Goal: Complete application form

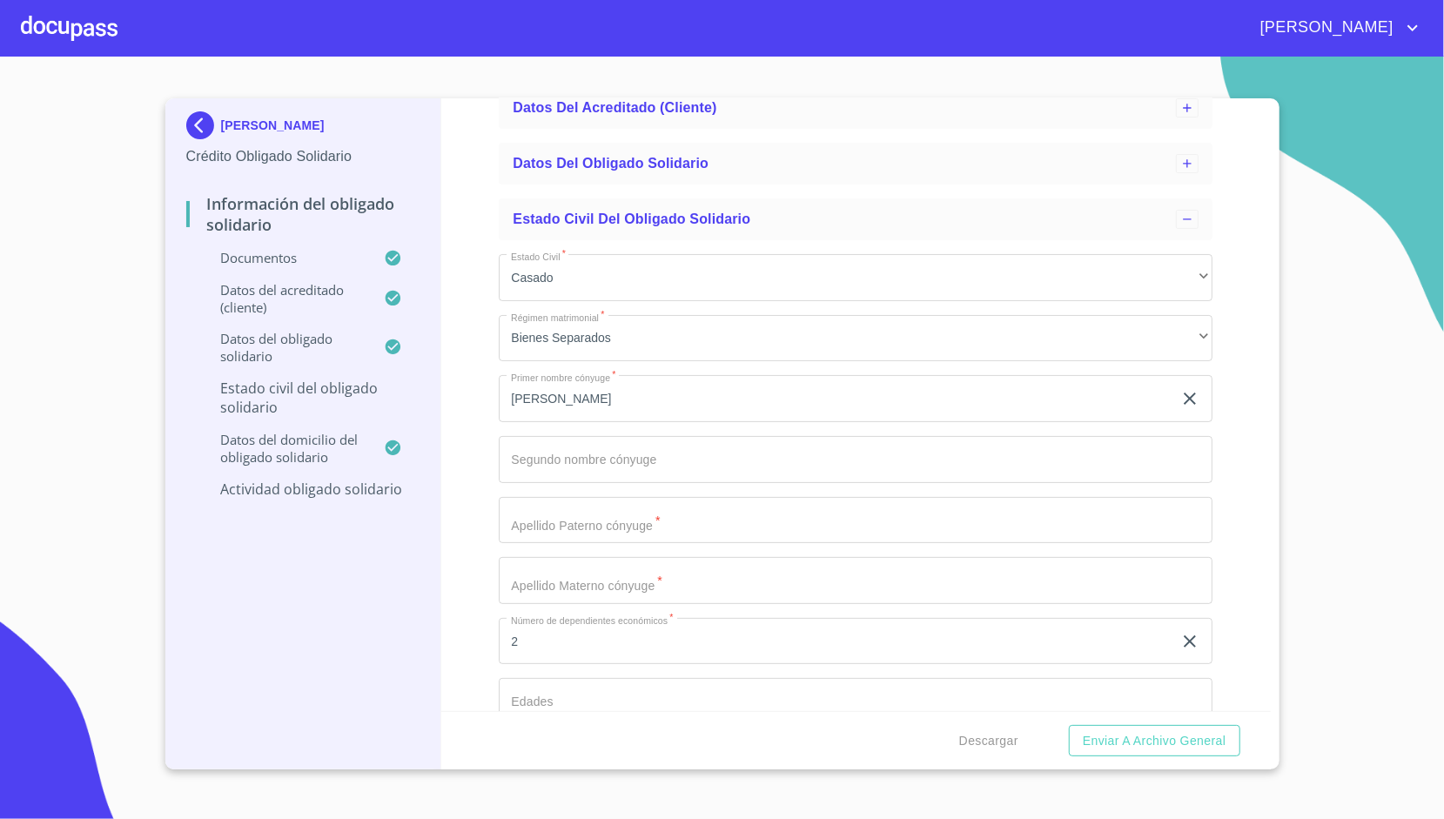
scroll to position [159, 0]
click at [637, 451] on input "Estado Civil   *" at bounding box center [856, 458] width 714 height 47
type input "[PERSON_NAME]"
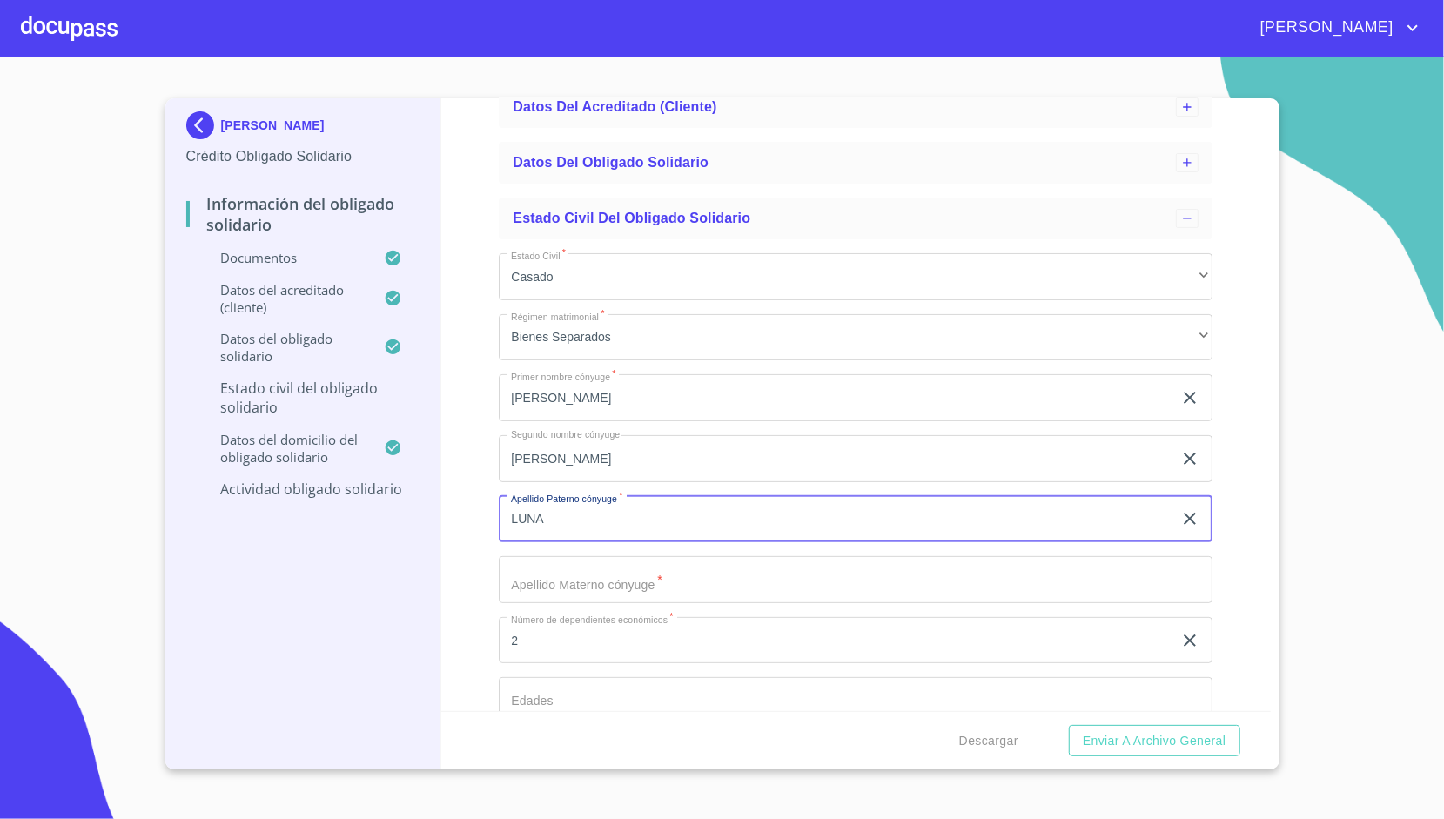
type input "LUNA"
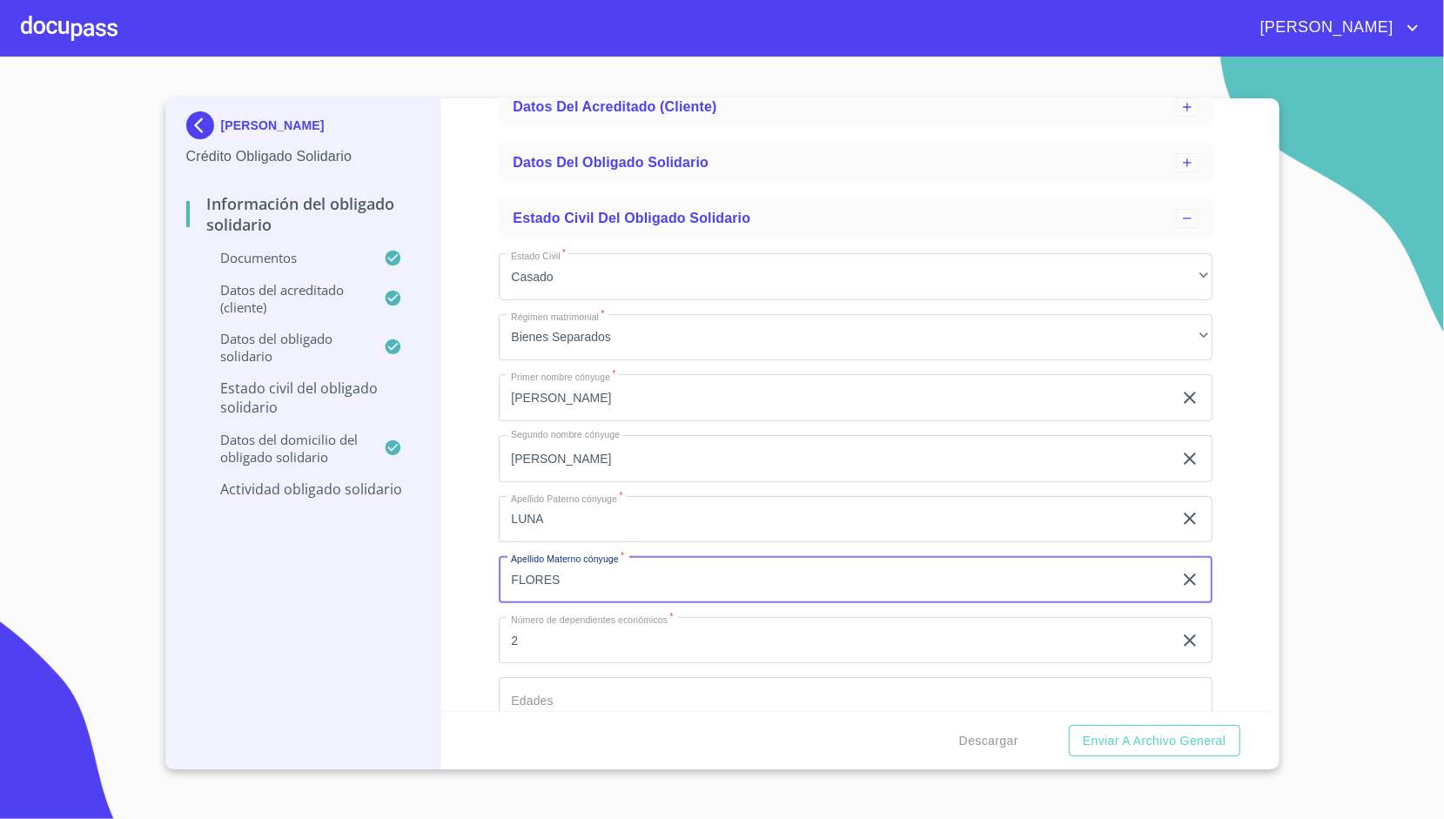
type input "FLORES"
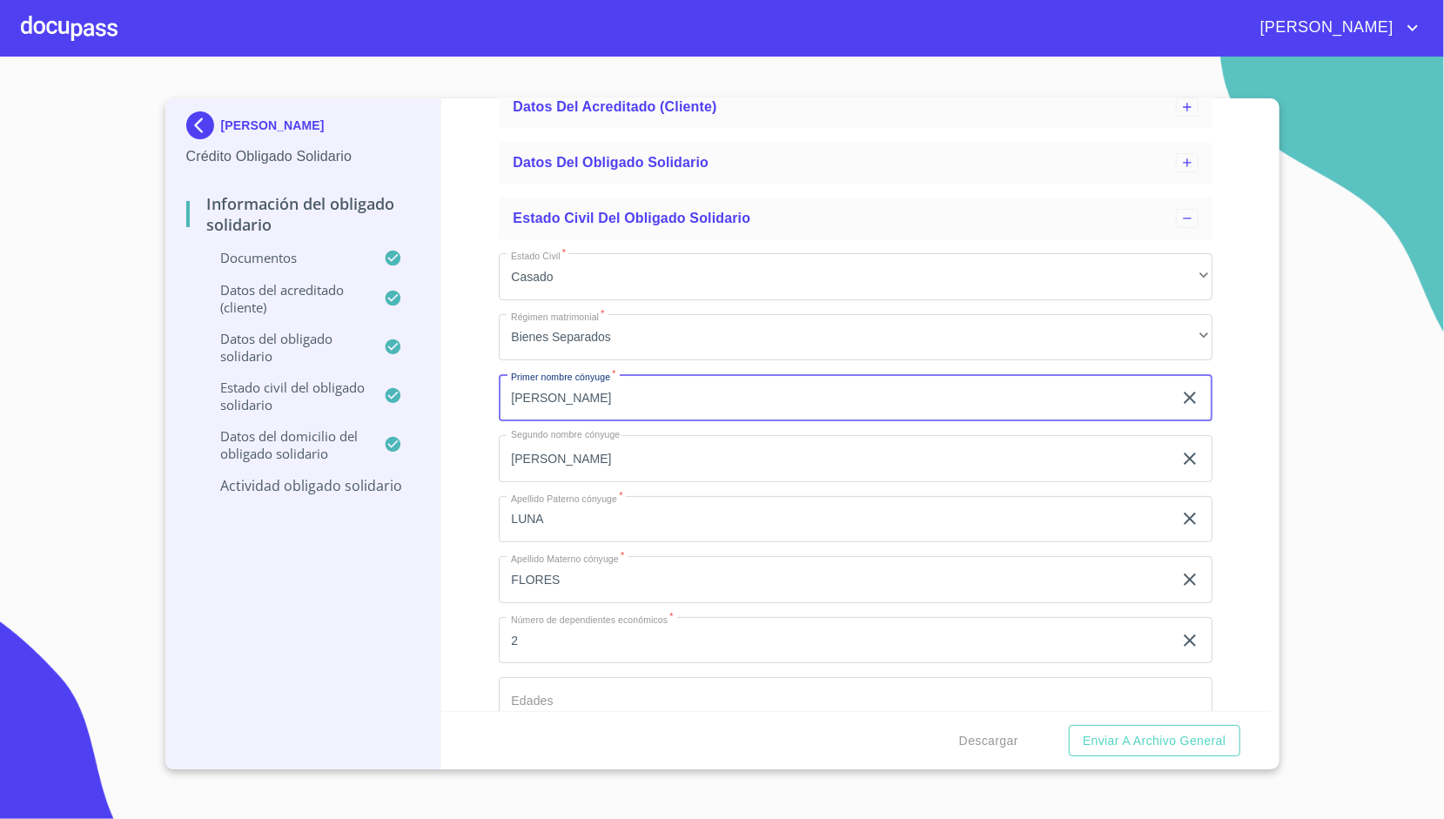
click at [727, 416] on input "JUAN BERNARDO LUNA FLORES" at bounding box center [836, 397] width 674 height 47
type input "[PERSON_NAME]"
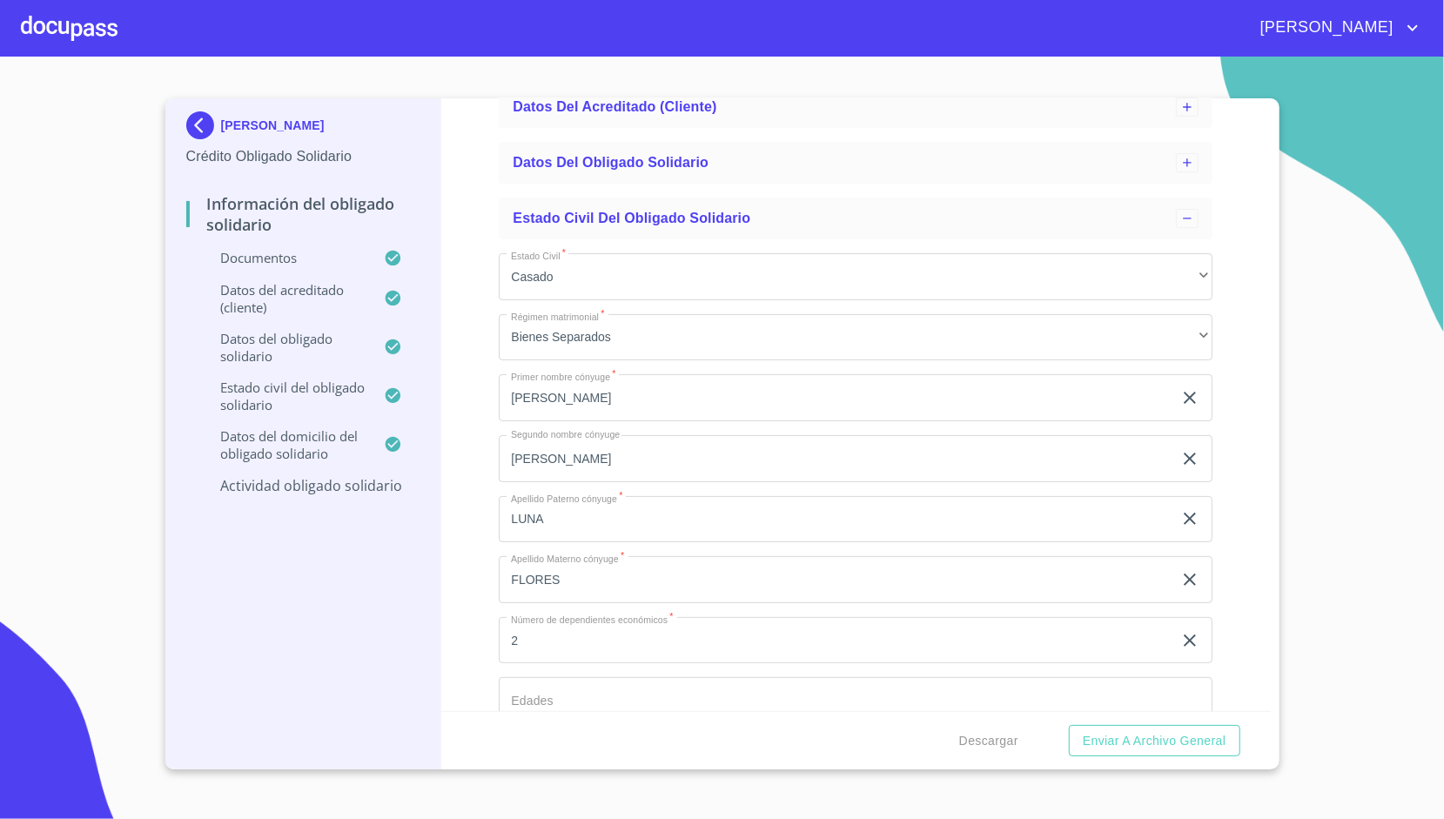
click at [493, 489] on div "Información del Obligado Solidario Documentos Datos del acreditado (cliente) Da…" at bounding box center [855, 404] width 829 height 613
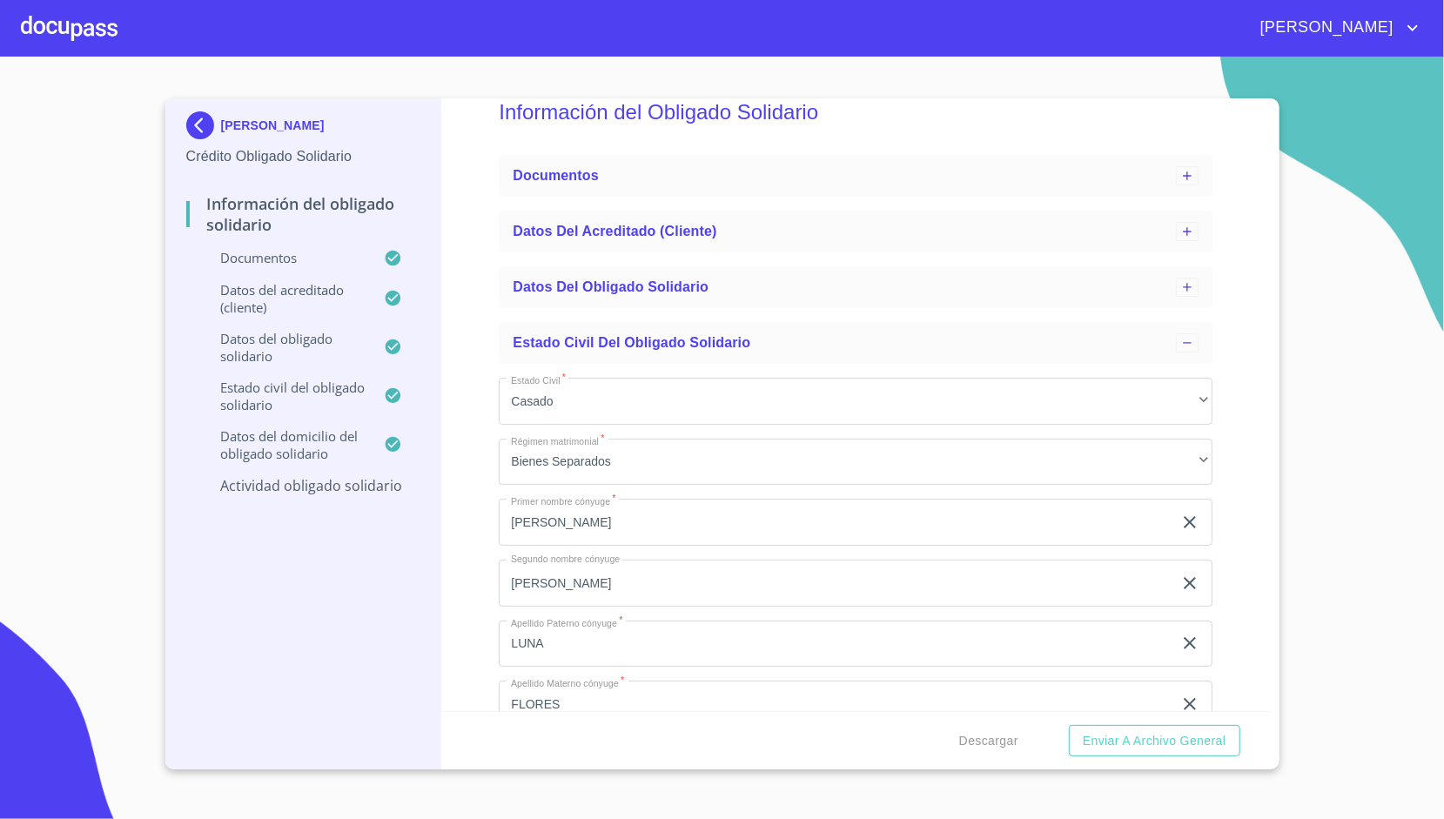
scroll to position [34, 0]
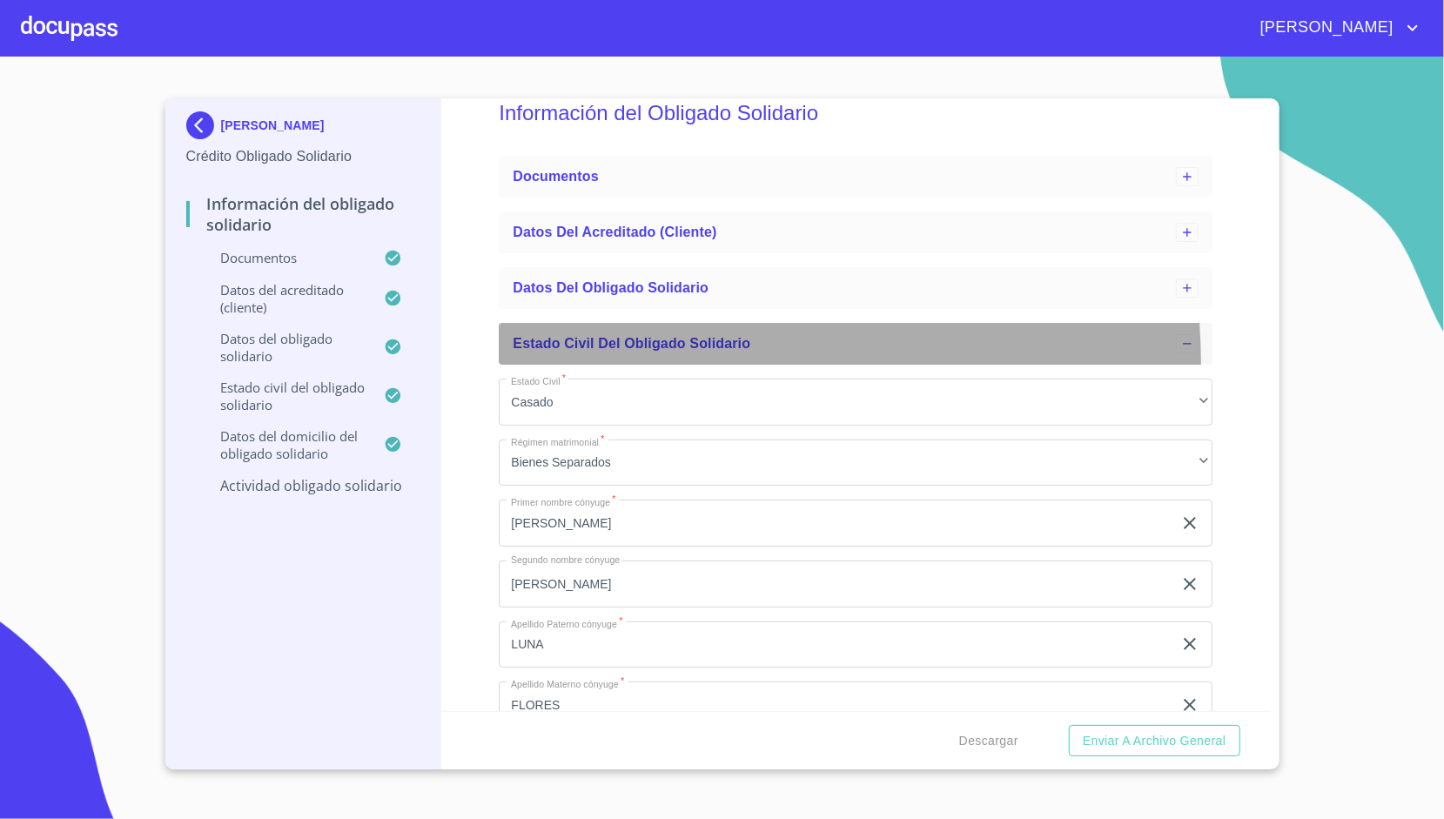
click at [660, 363] on div "Estado civil del obligado solidario" at bounding box center [856, 344] width 714 height 42
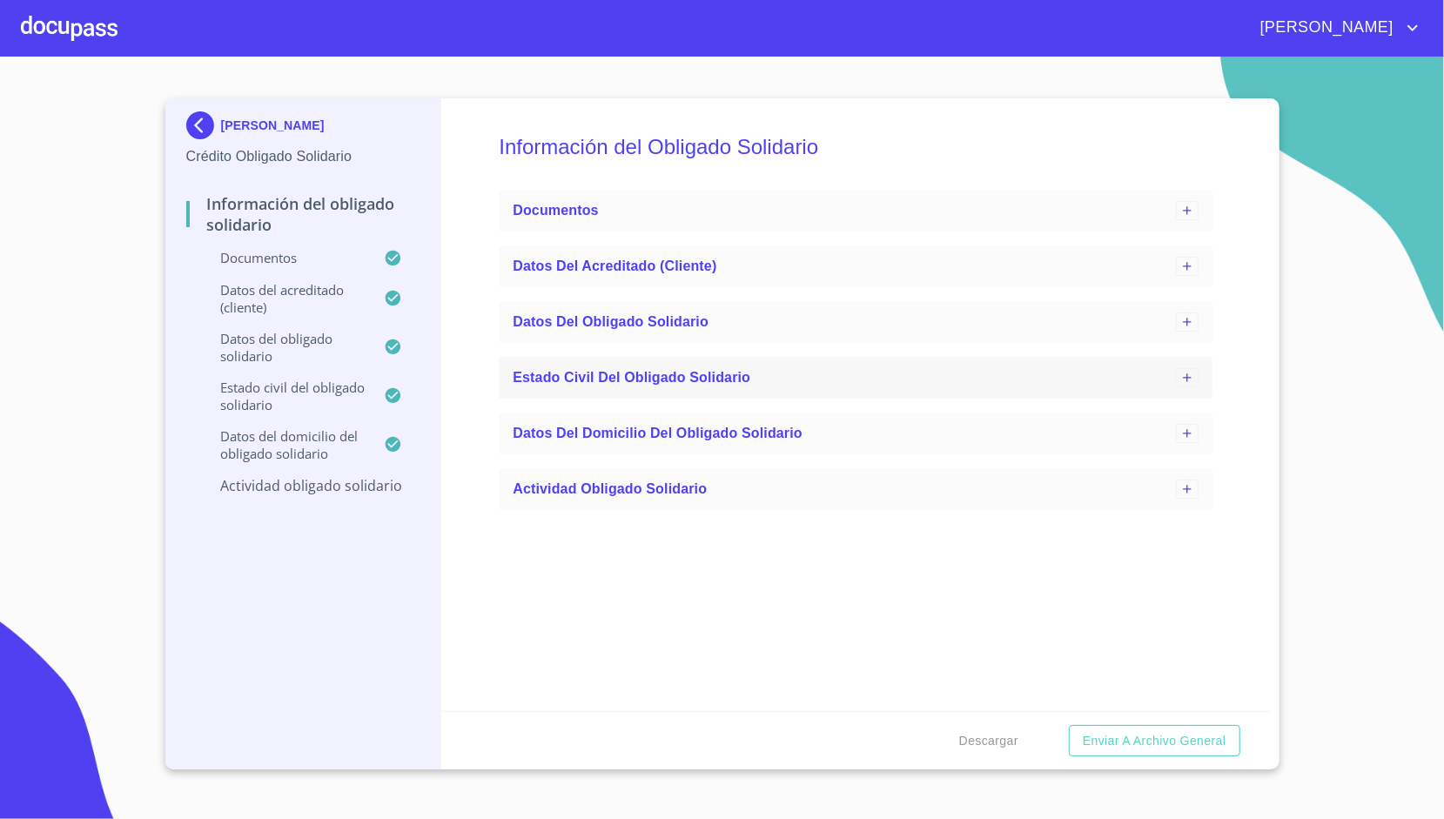
scroll to position [0, 0]
click at [642, 482] on span "Actividad obligado solidario" at bounding box center [610, 488] width 194 height 15
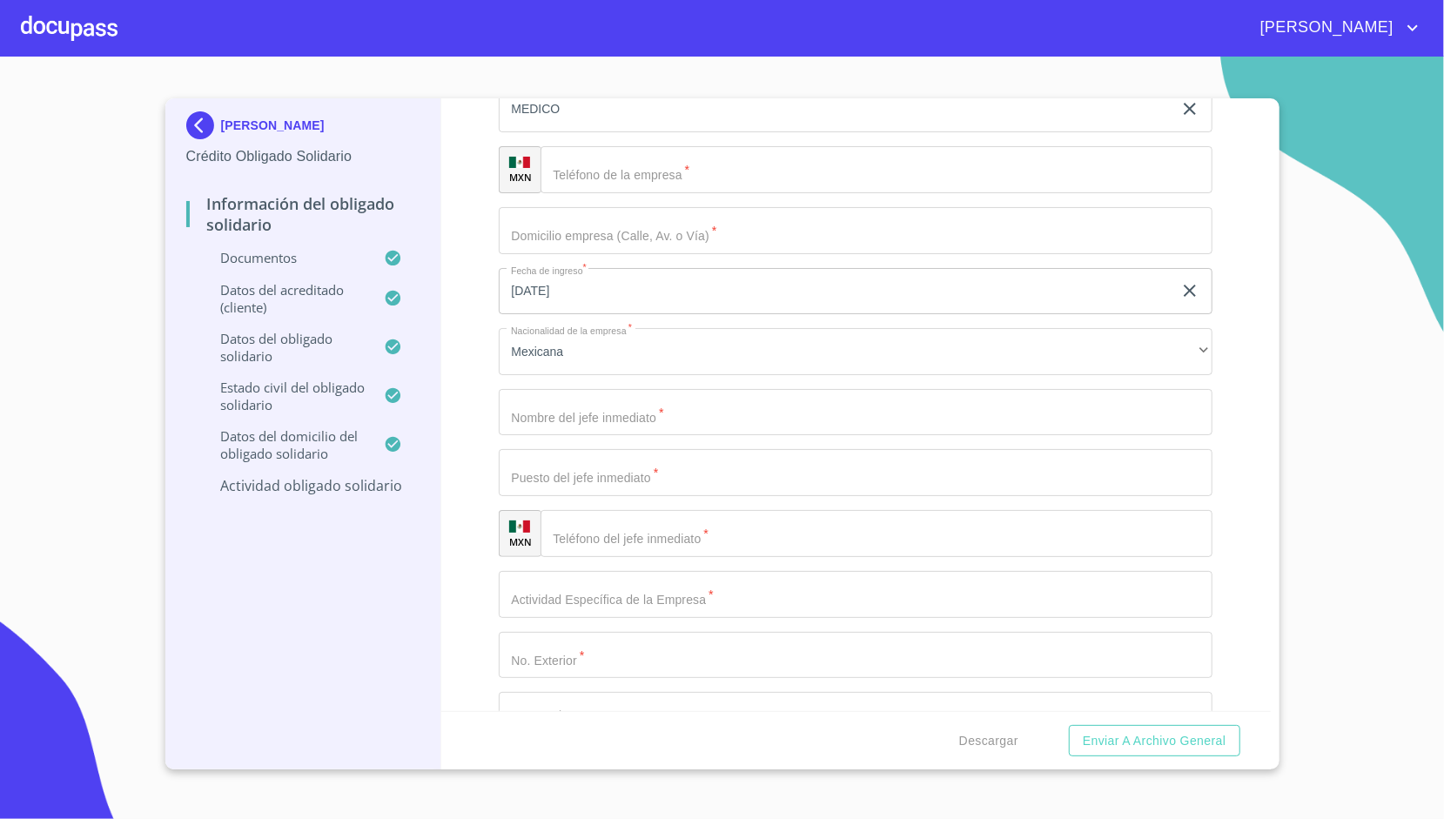
scroll to position [561, 0]
click at [562, 434] on div "Ocupación   * Empleado sector publico ​ Nombre de la empresa   * IMSS ​ Descrip…" at bounding box center [856, 623] width 714 height 1348
click at [587, 419] on input "Ocupación   *" at bounding box center [856, 410] width 714 height 47
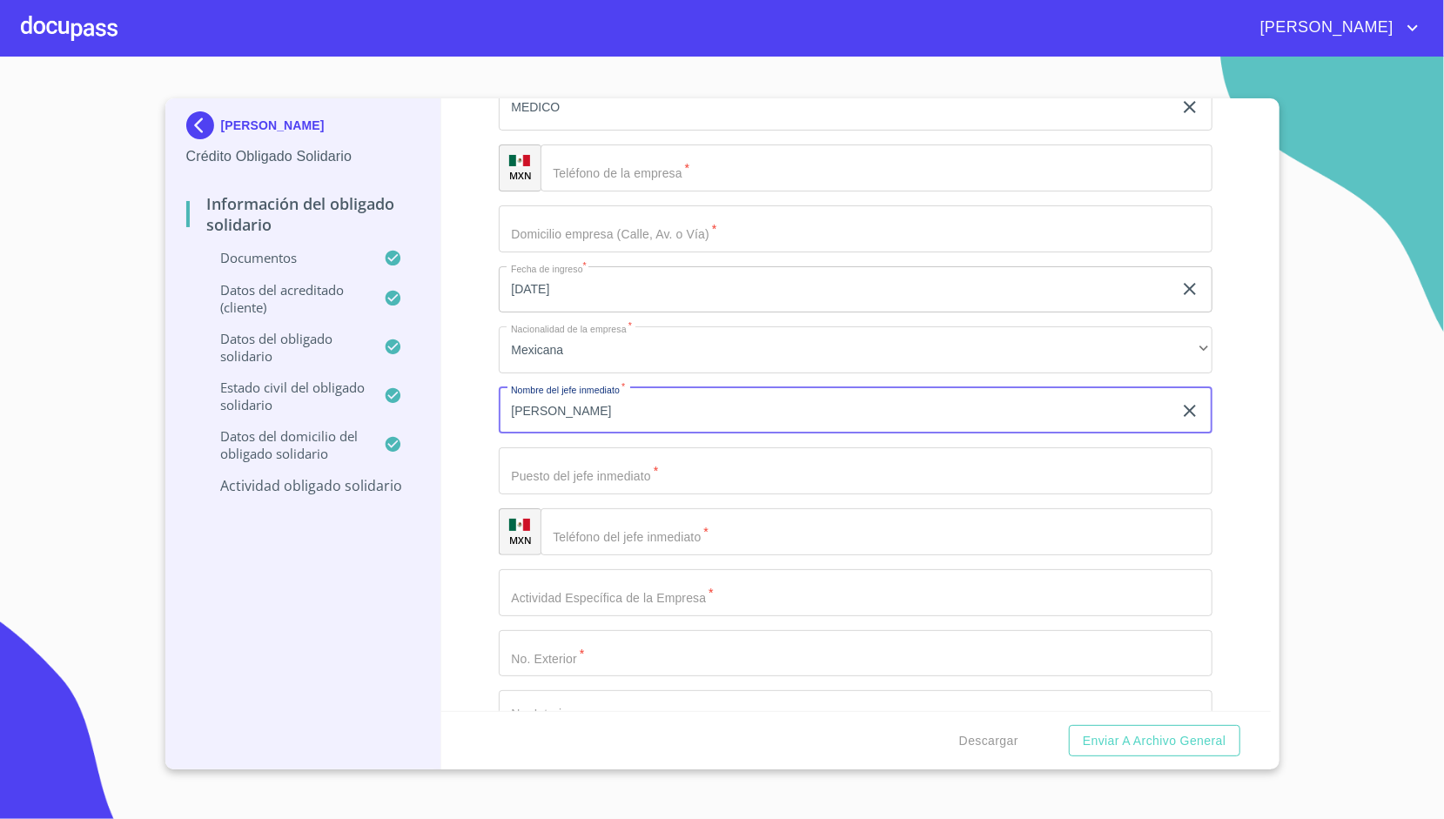
type input "YENIER"
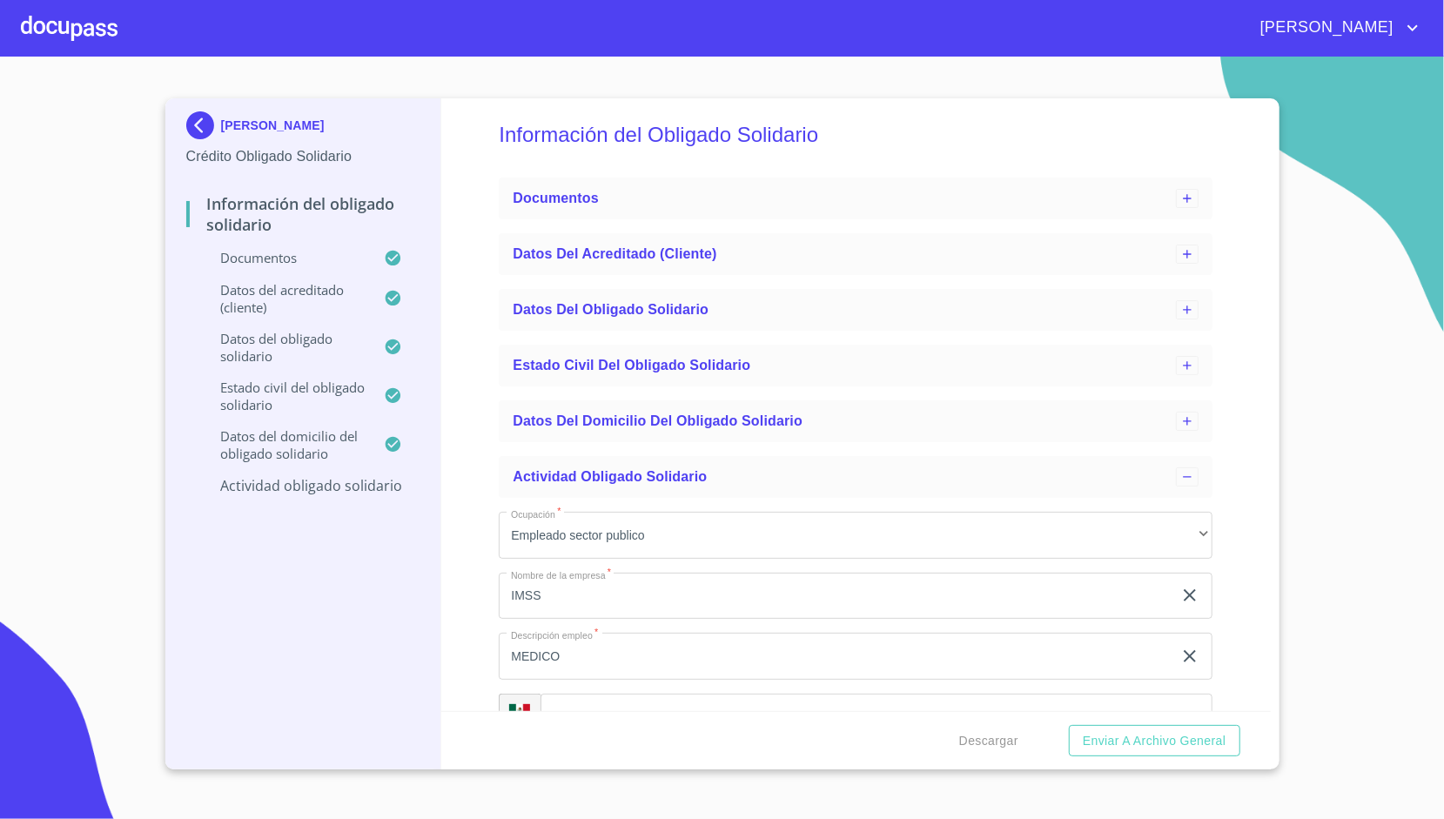
scroll to position [0, 0]
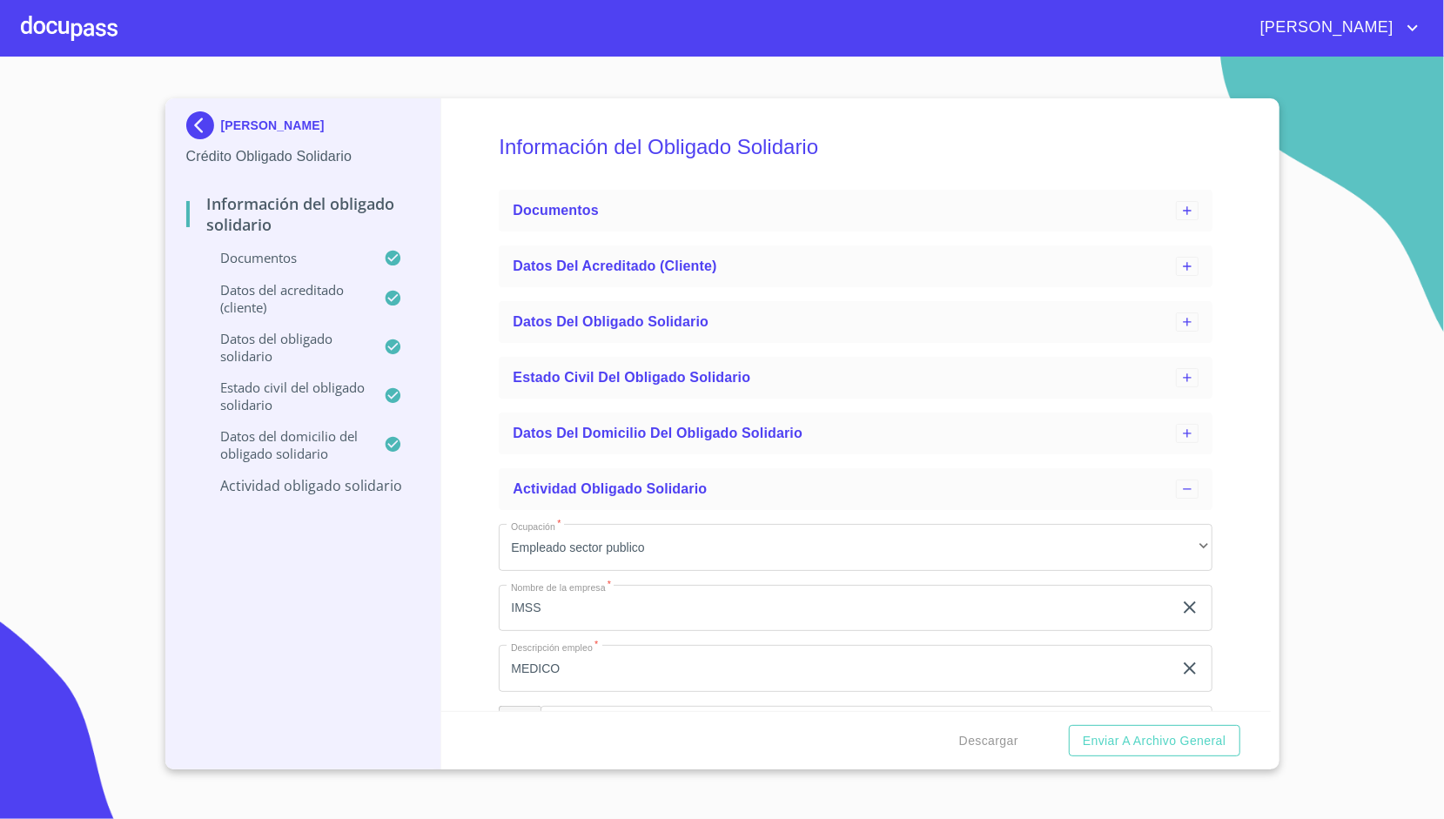
click at [581, 235] on ul "Documentos" at bounding box center [856, 211] width 714 height 56
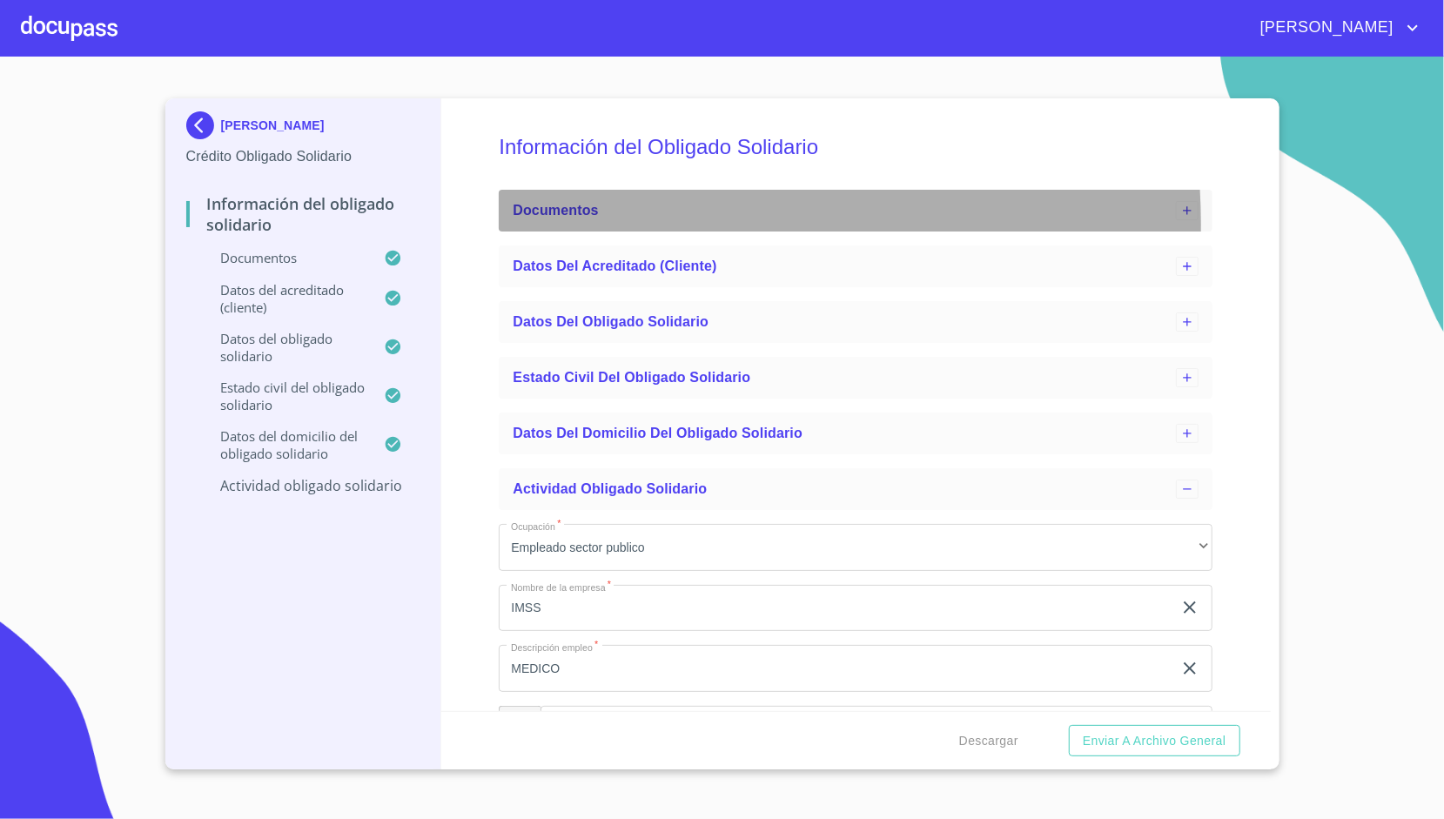
click at [597, 225] on div "Documentos" at bounding box center [856, 211] width 714 height 42
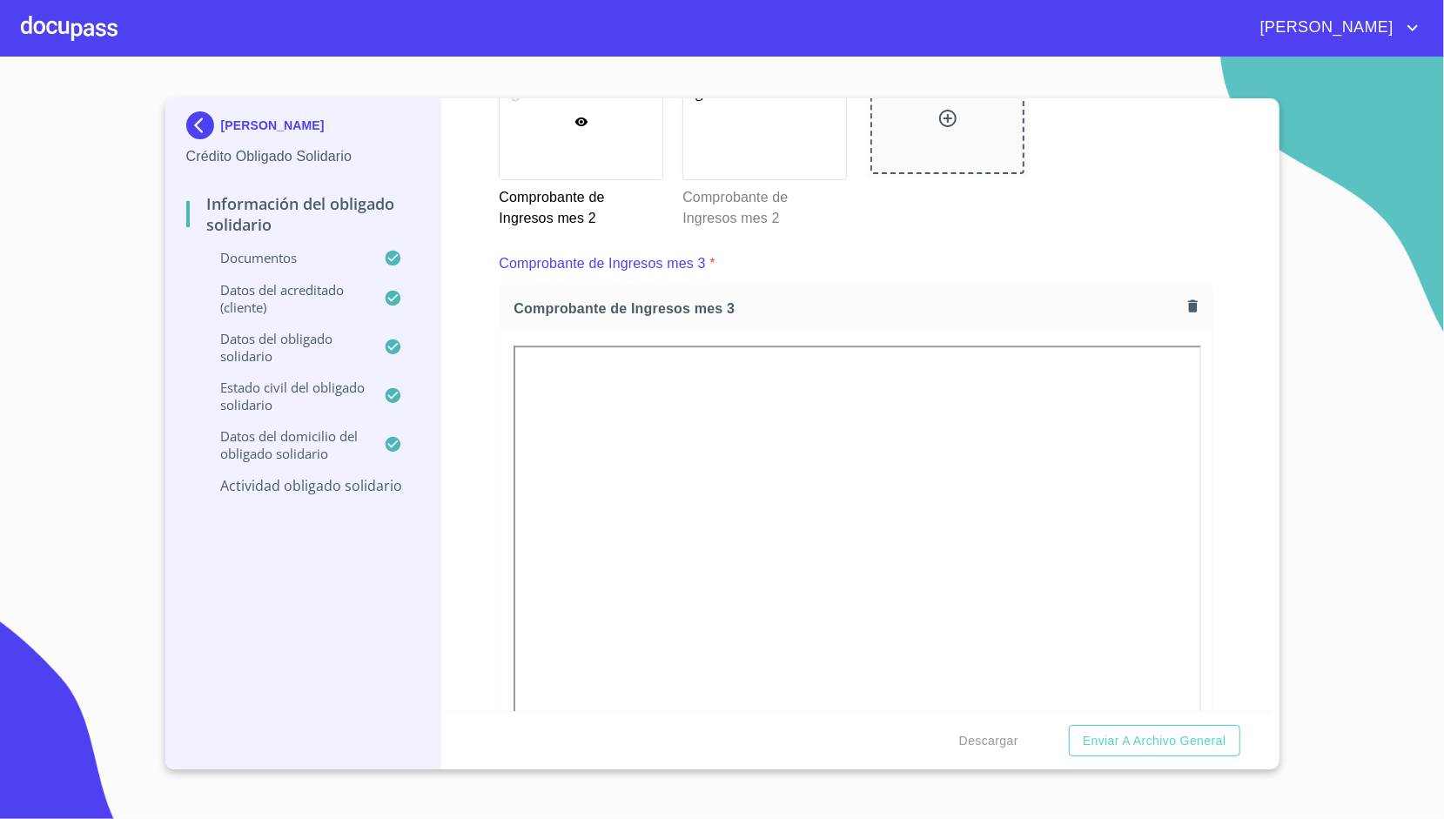
scroll to position [3142, 0]
click at [1188, 306] on icon "button" at bounding box center [1193, 307] width 10 height 12
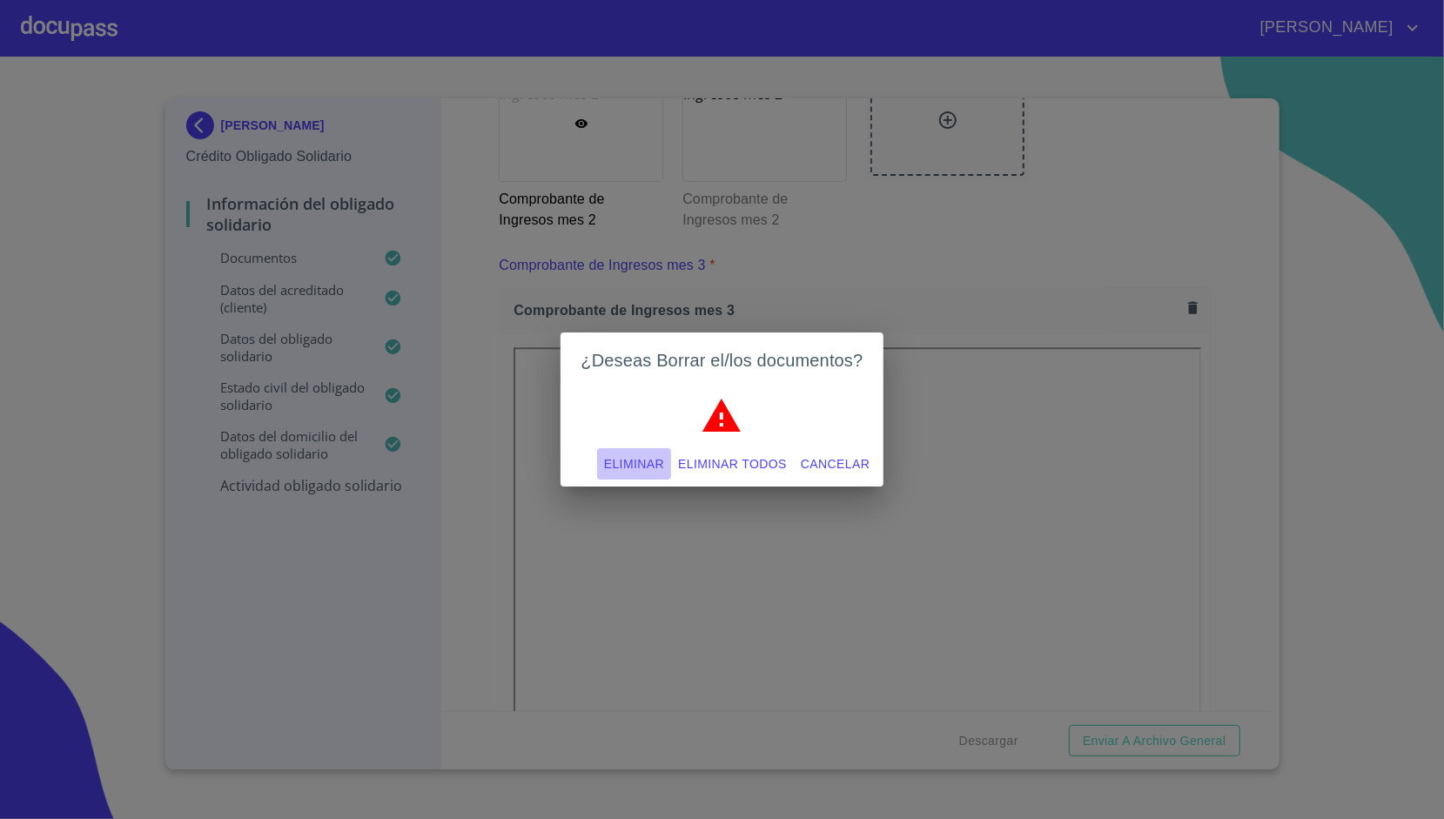
click at [648, 466] on span "Eliminar" at bounding box center [634, 464] width 60 height 22
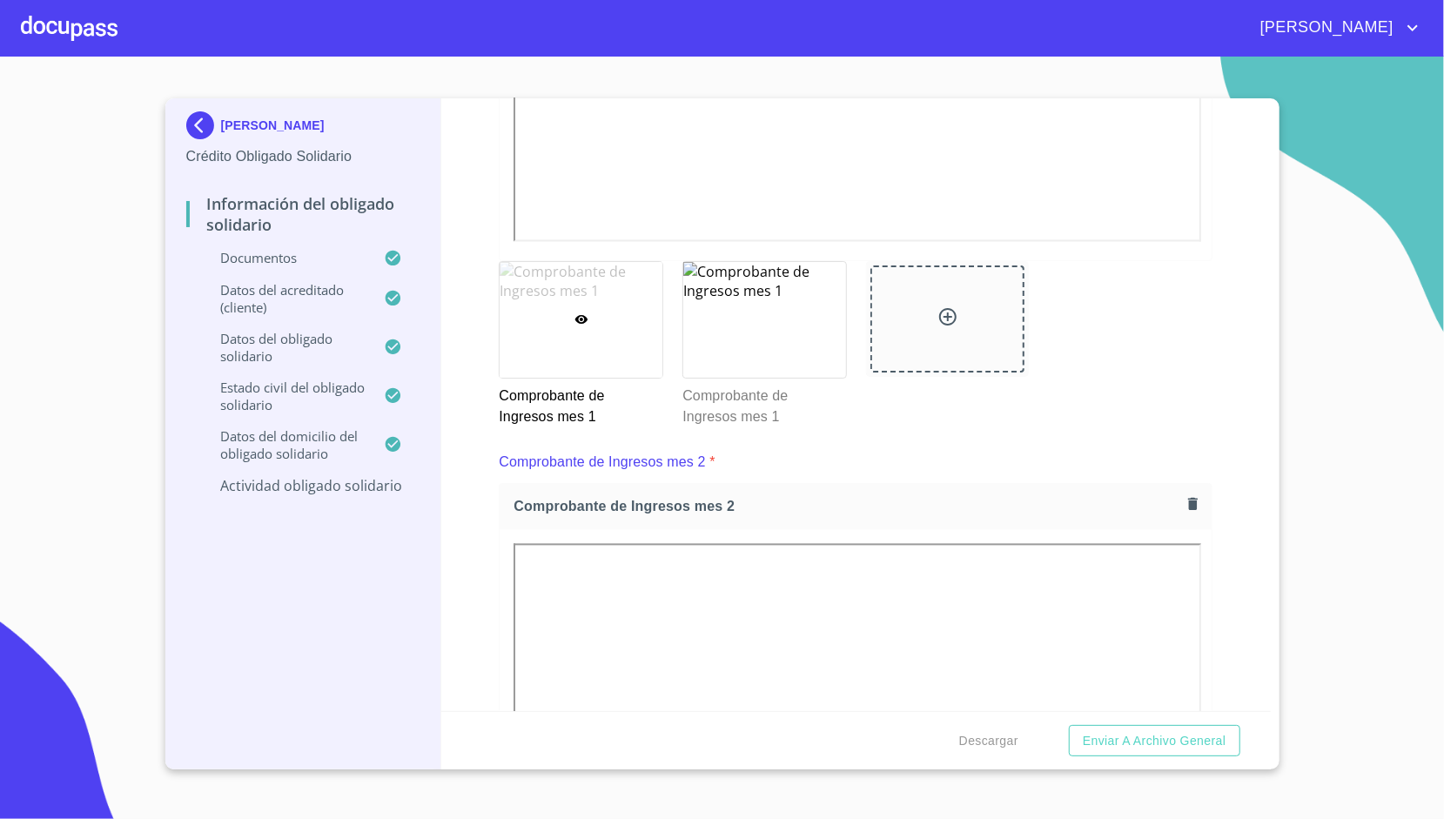
scroll to position [2175, 0]
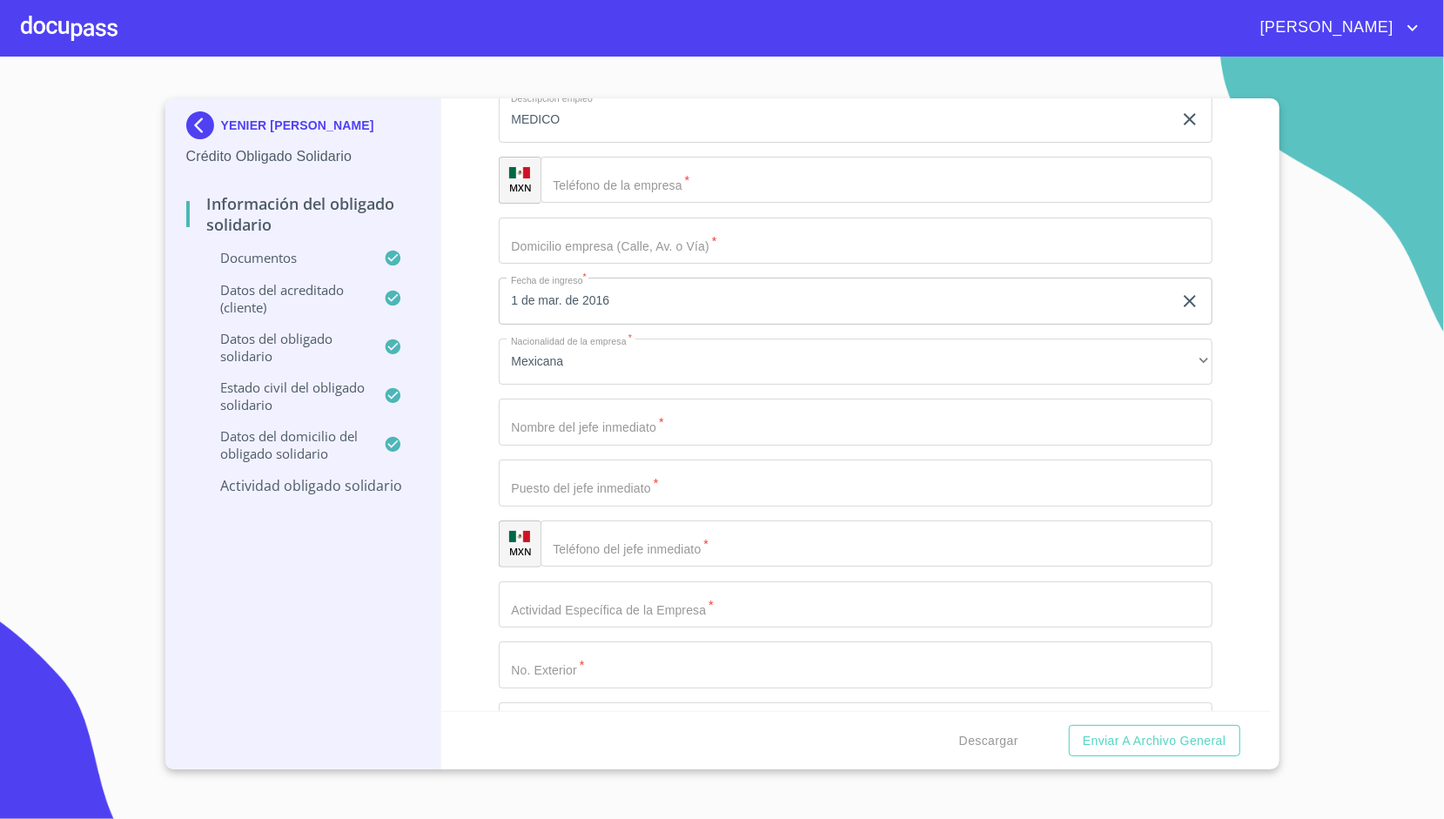
scroll to position [7212, 0]
click at [580, 429] on input "Documento de identificación Obligado Solidario.   *" at bounding box center [856, 427] width 714 height 47
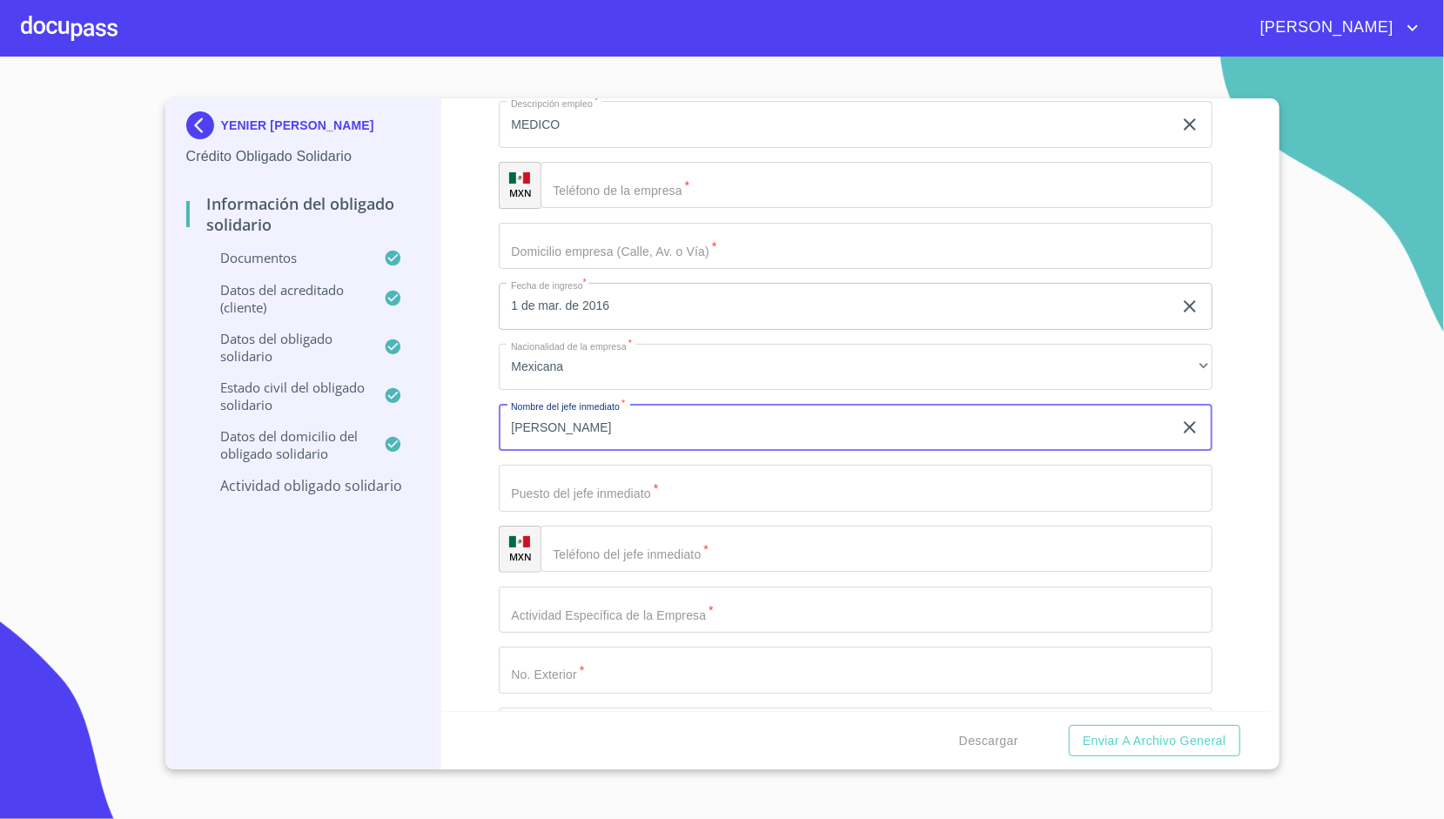
type input "[PERSON_NAME]"
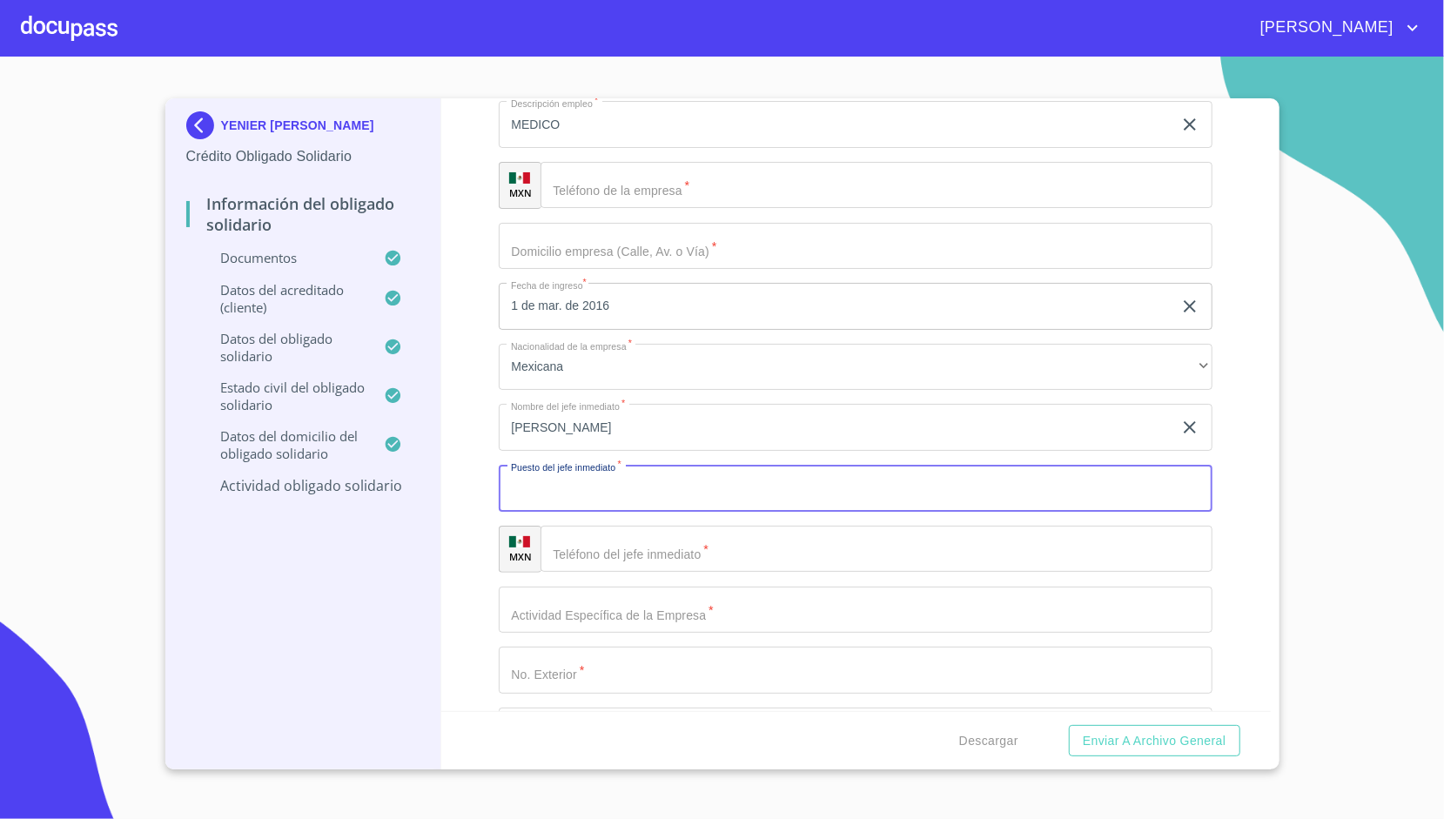
click at [596, 479] on input "Documento de identificación Obligado Solidario.   *" at bounding box center [856, 488] width 714 height 47
type input "."
click at [437, 314] on div "YENIER [PERSON_NAME] Crédito Obligado Solidario Información del Obligado Solida…" at bounding box center [303, 433] width 277 height 671
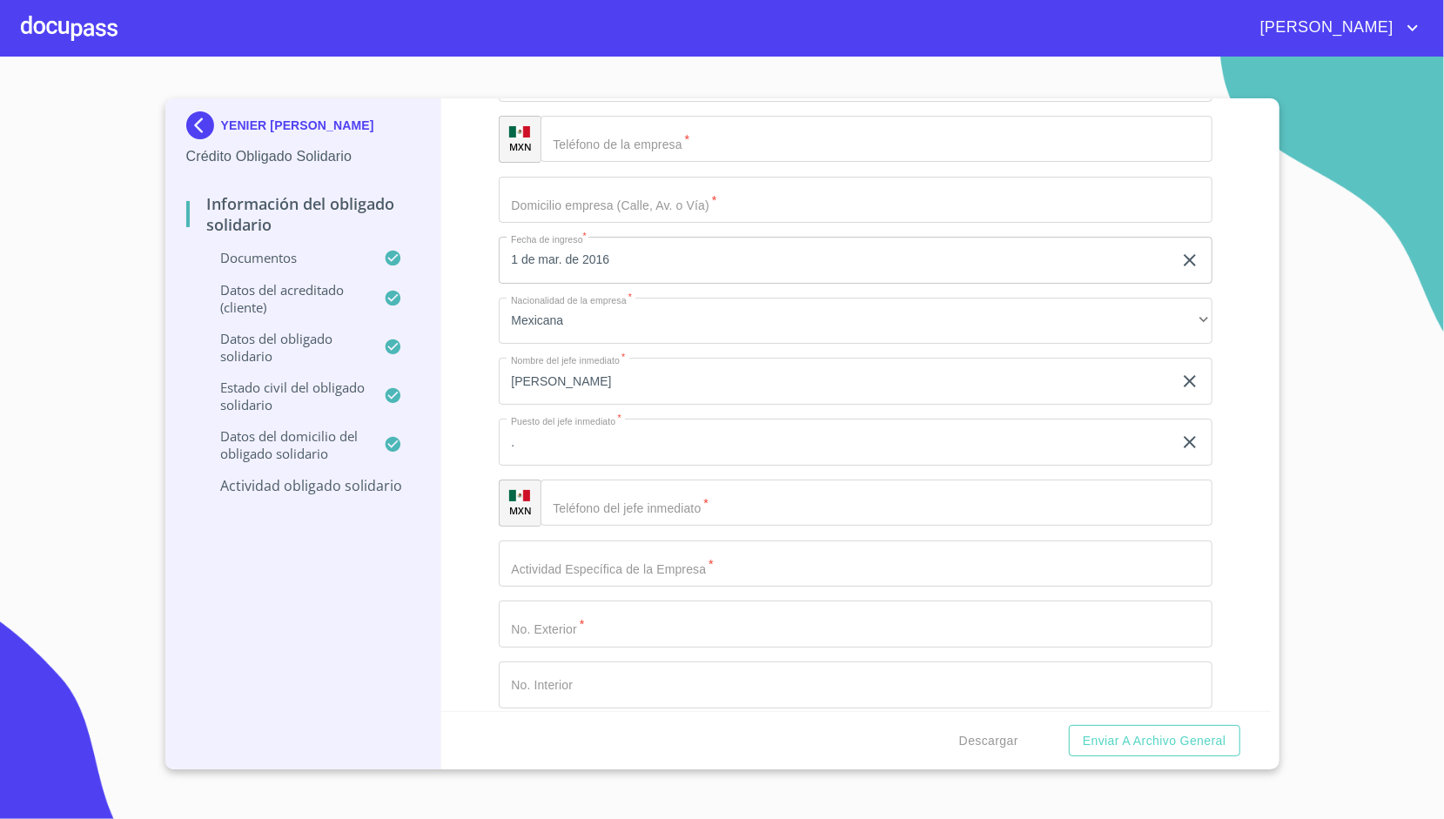
scroll to position [7259, 0]
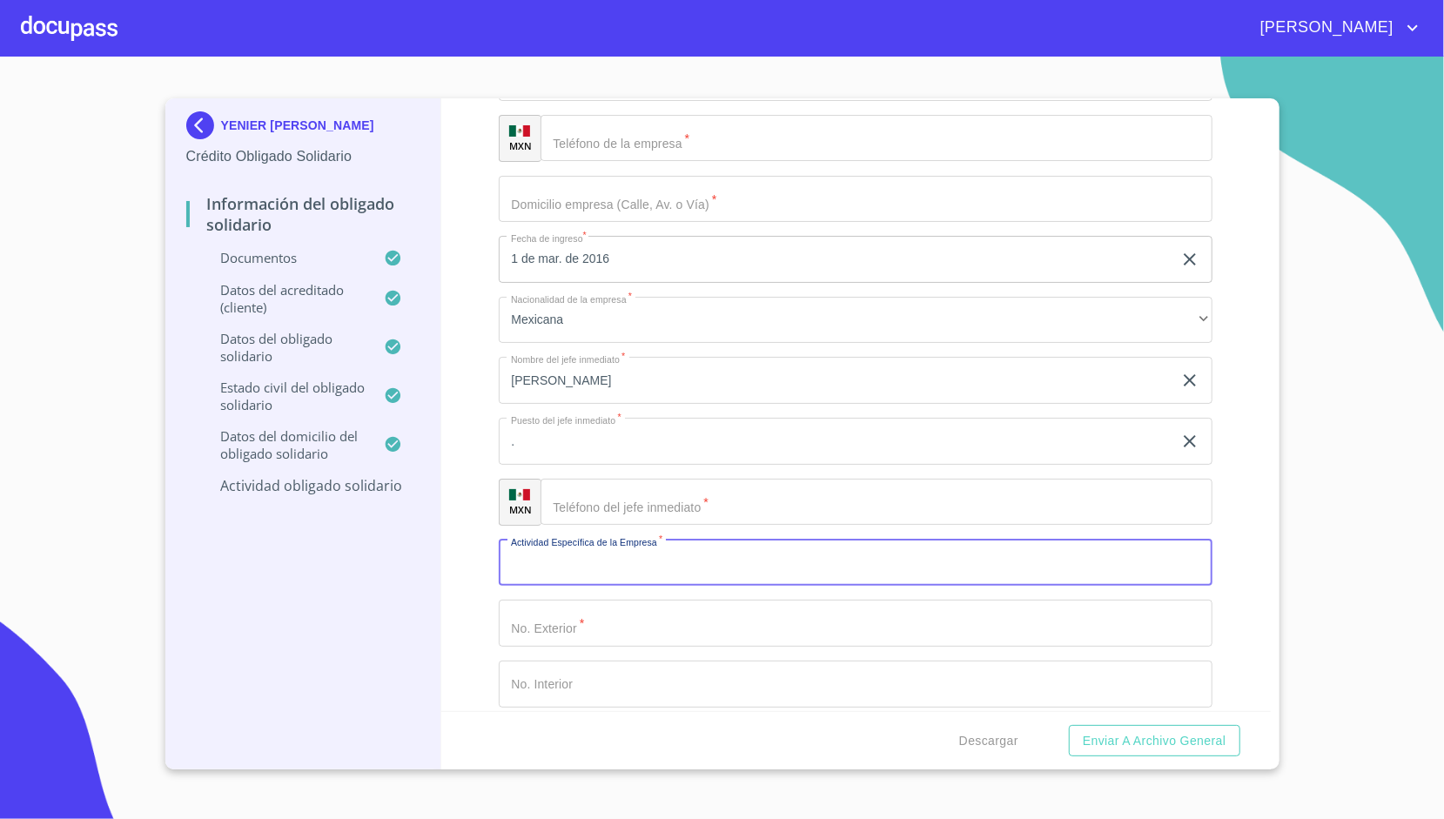
click at [641, 575] on input "Documento de identificación Obligado Solidario.   *" at bounding box center [856, 563] width 714 height 47
type input "BRINDAR SERVICIOS SALUD PUBLICA"
click at [636, 498] on input "Documento de identificación Obligado Solidario.   *" at bounding box center [876, 502] width 672 height 47
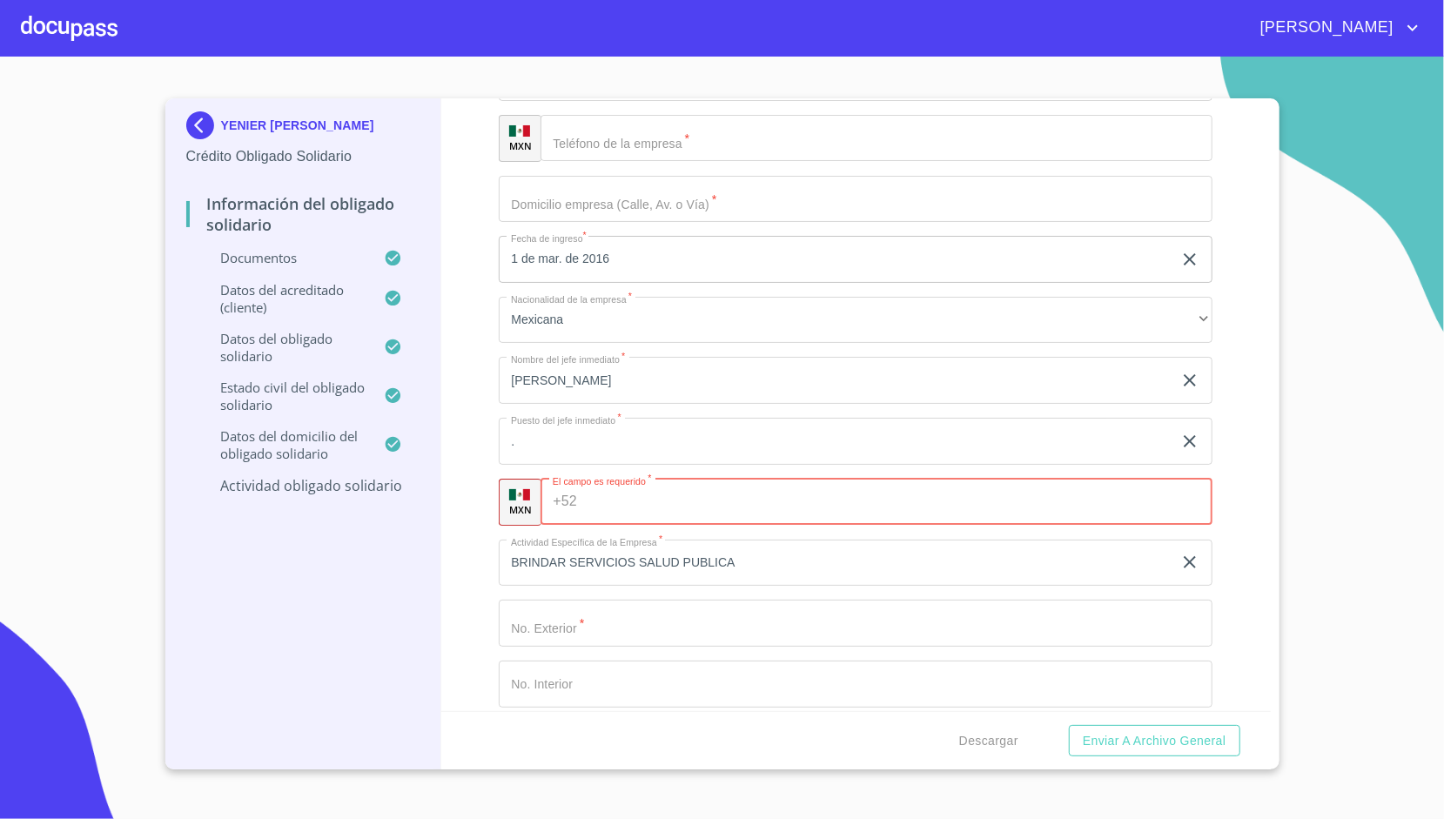
paste input "[PHONE_NUMBER]"
type input "[PHONE_NUMBER]"
click at [477, 453] on div "Información del Obligado Solidario Documentos Documento de identificación Oblig…" at bounding box center [855, 404] width 829 height 613
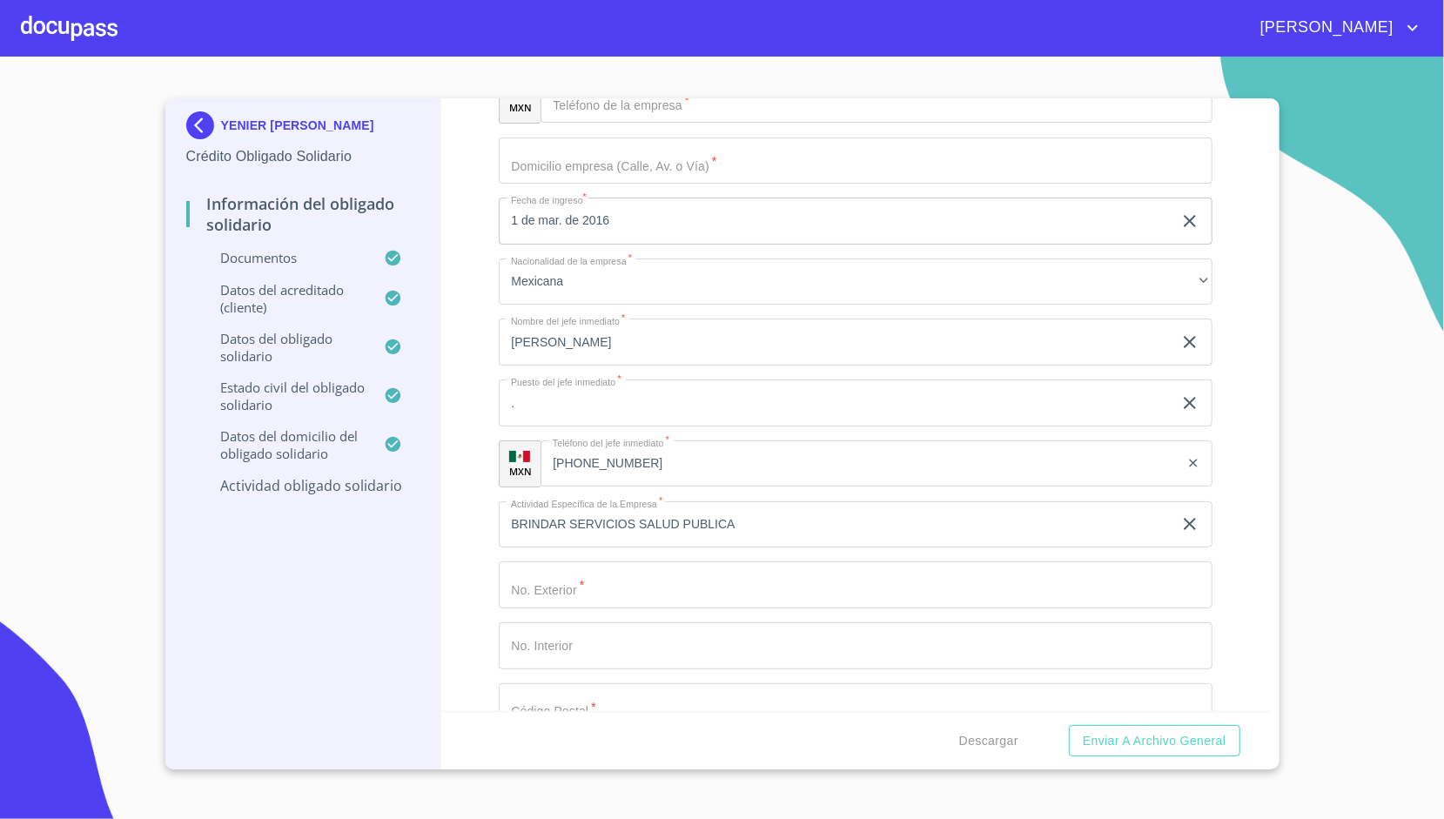
scroll to position [7299, 0]
click at [569, 406] on input "." at bounding box center [836, 401] width 674 height 47
click at [458, 444] on div "Información del Obligado Solidario Documentos Documento de identificación Oblig…" at bounding box center [855, 404] width 829 height 613
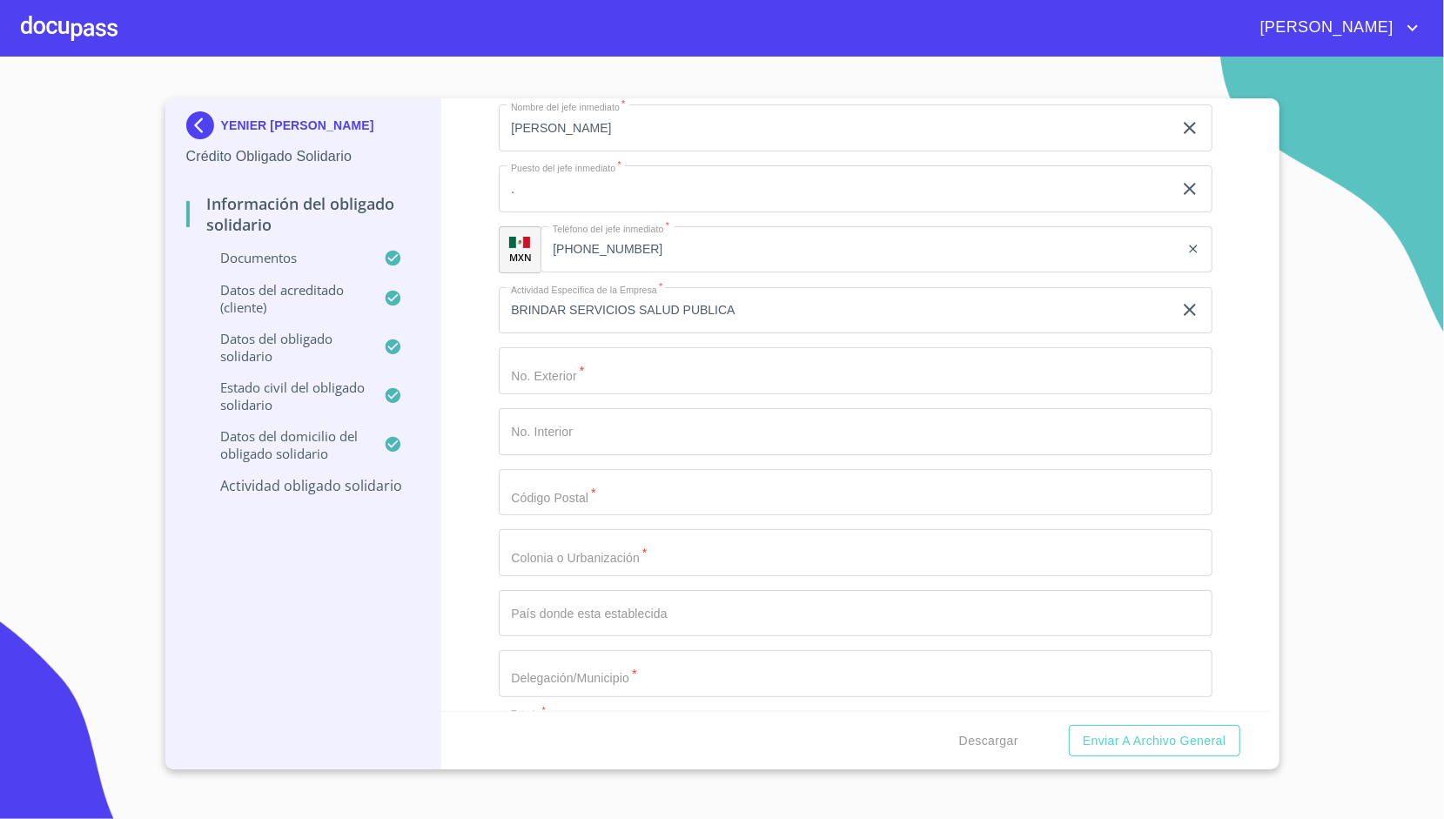
scroll to position [7513, 0]
click at [607, 360] on input "Documento de identificación Obligado Solidario.   *" at bounding box center [856, 368] width 714 height 47
type input "2208"
click at [587, 503] on input "Documento de identificación Obligado Solidario.   *" at bounding box center [856, 490] width 714 height 47
type input "44716"
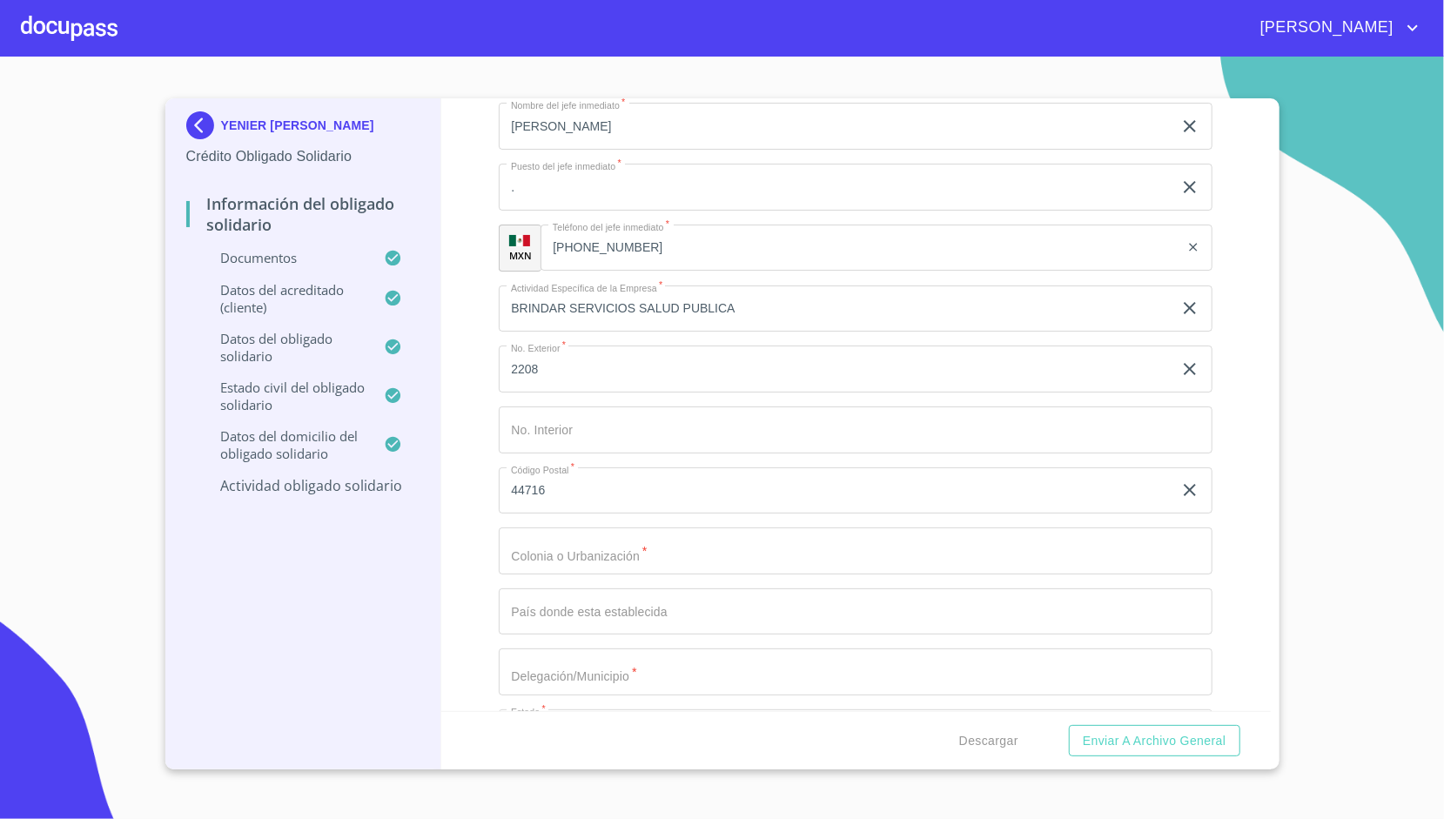
click at [450, 445] on div "Información del Obligado Solidario Documentos Documento de identificación Oblig…" at bounding box center [855, 404] width 829 height 613
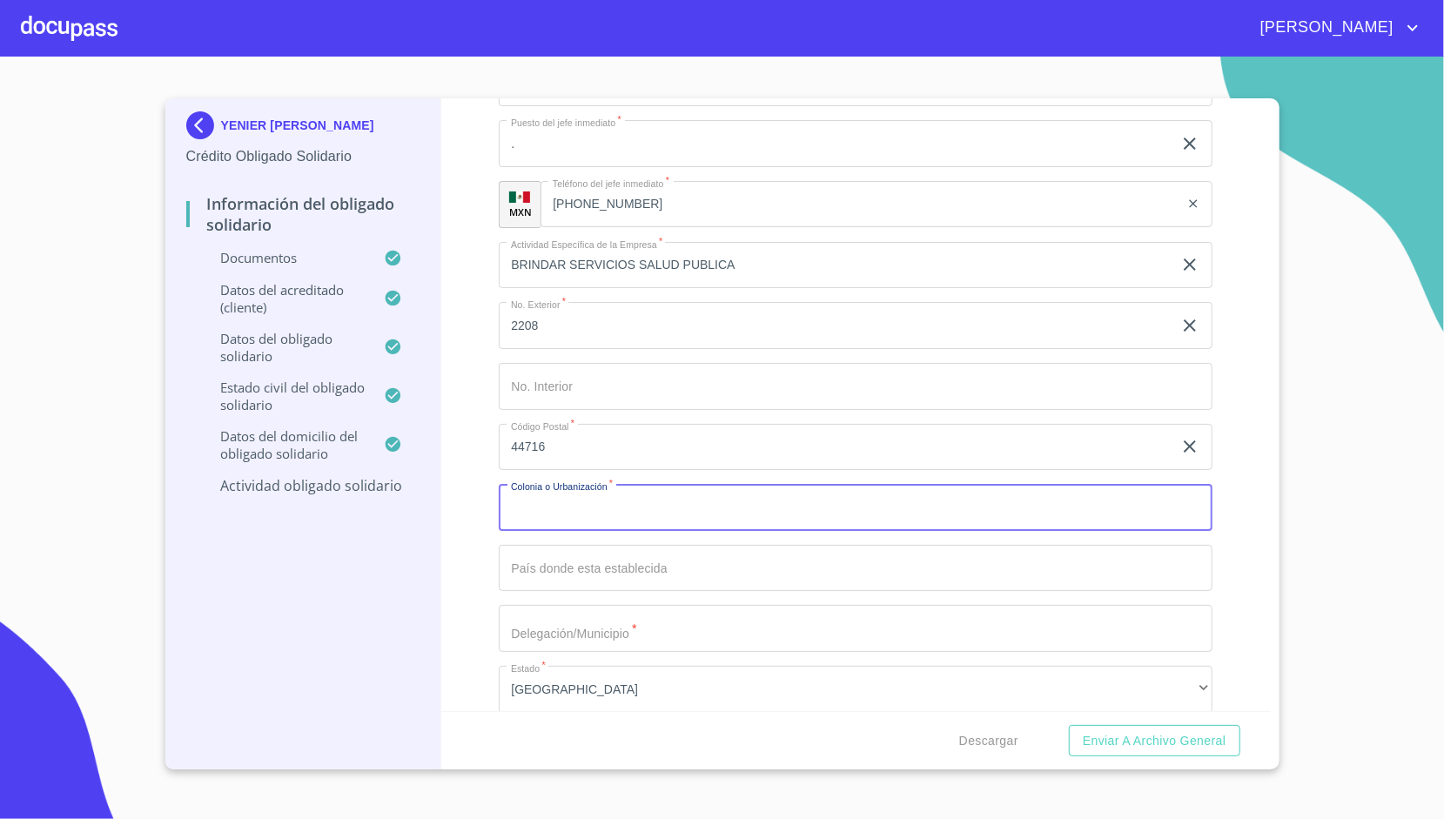
click at [536, 497] on input "Documento de identificación Obligado Solidario.   *" at bounding box center [856, 507] width 714 height 47
type input "CIRCUNVALACIÓN OBLATOS"
click at [487, 472] on div "Información del Obligado Solidario Documentos Documento de identificación Oblig…" at bounding box center [855, 404] width 829 height 613
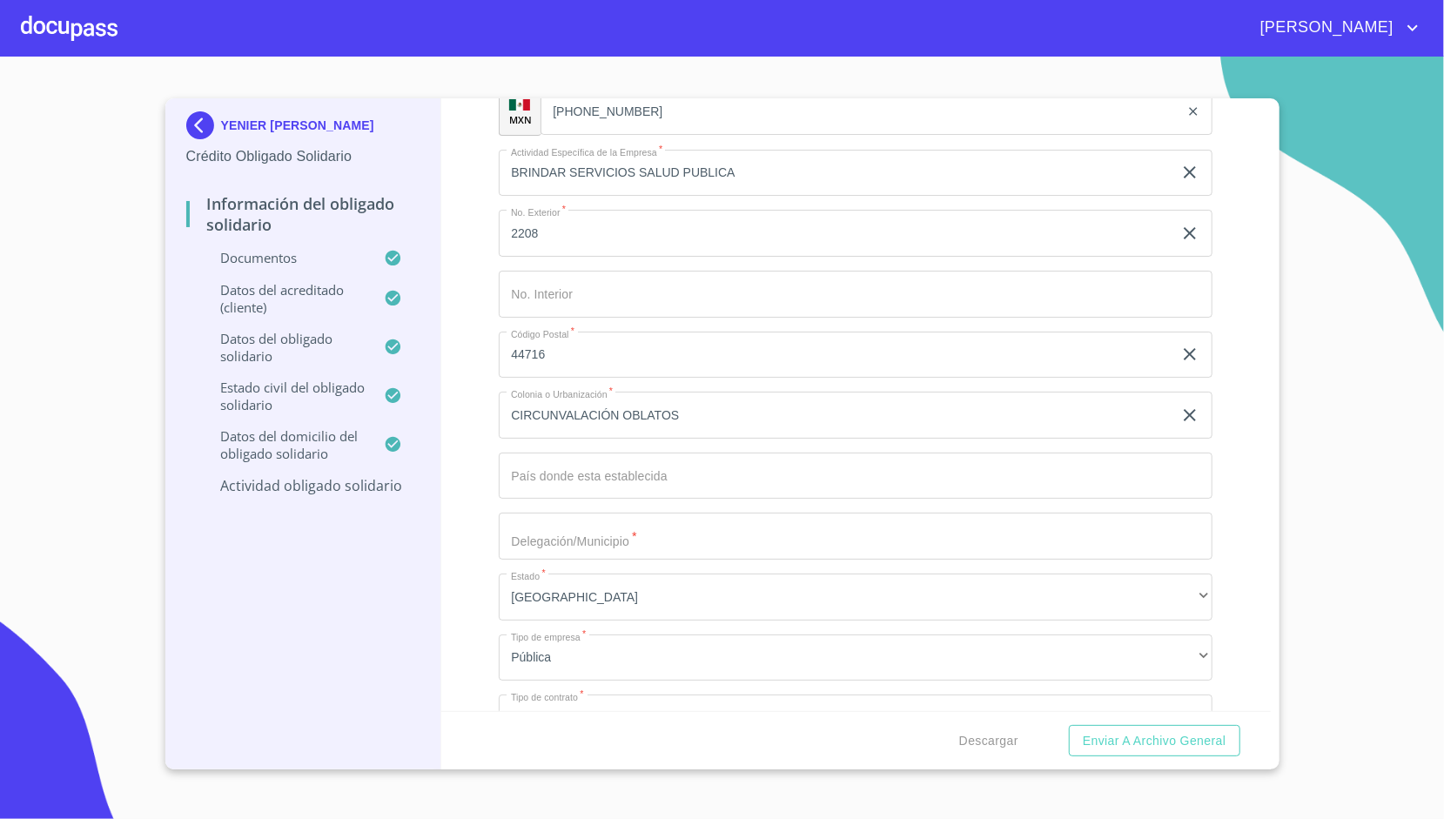
scroll to position [7651, 0]
click at [613, 459] on input "Documento de identificación Obligado Solidario.   *" at bounding box center [856, 474] width 714 height 47
type input "[GEOGRAPHIC_DATA]"
click at [459, 421] on div "Información del Obligado Solidario Documentos Documento de identificación Oblig…" at bounding box center [855, 404] width 829 height 613
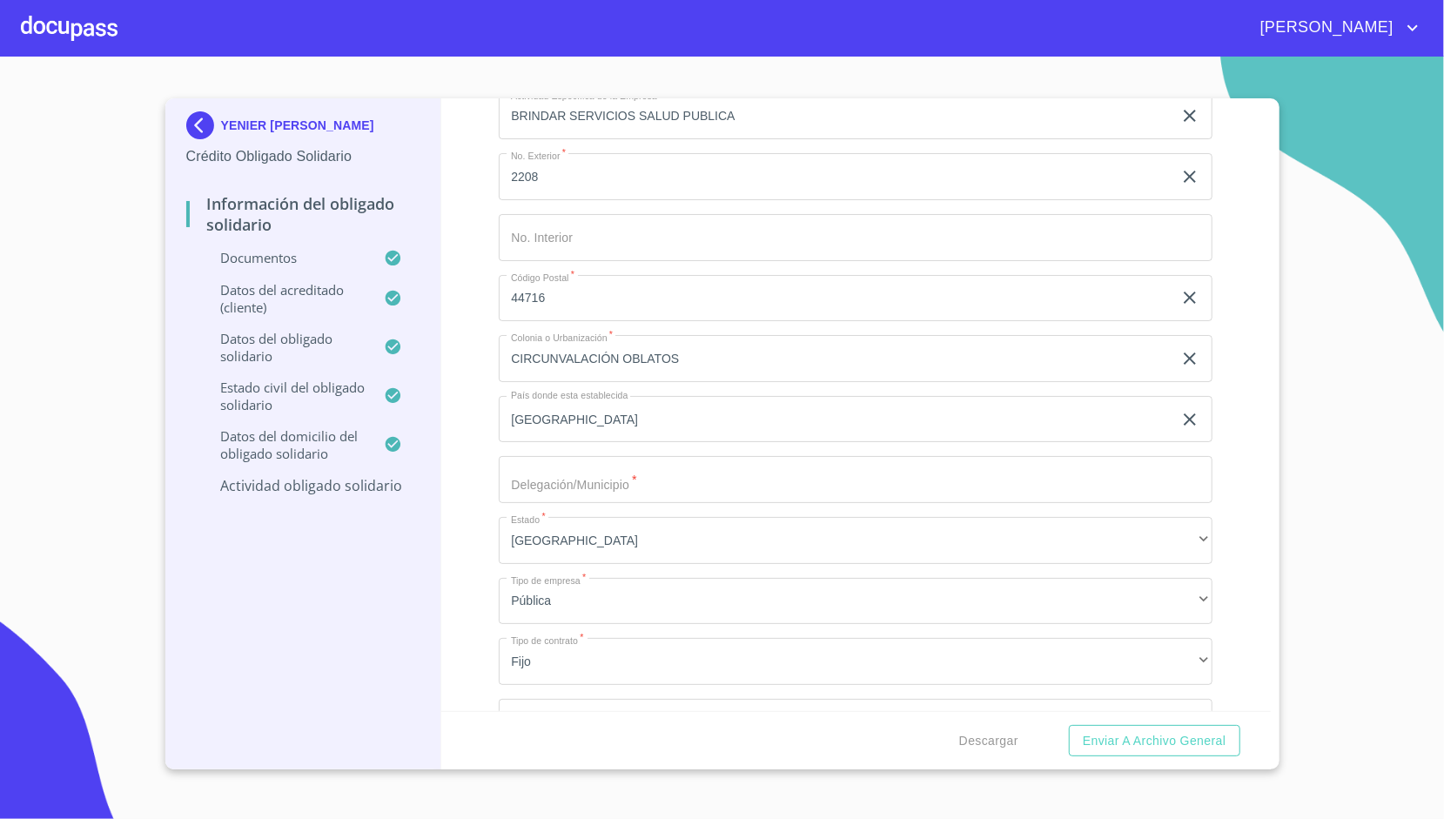
scroll to position [7708, 0]
click at [546, 455] on input "Documento de identificación Obligado Solidario.   *" at bounding box center [856, 476] width 714 height 47
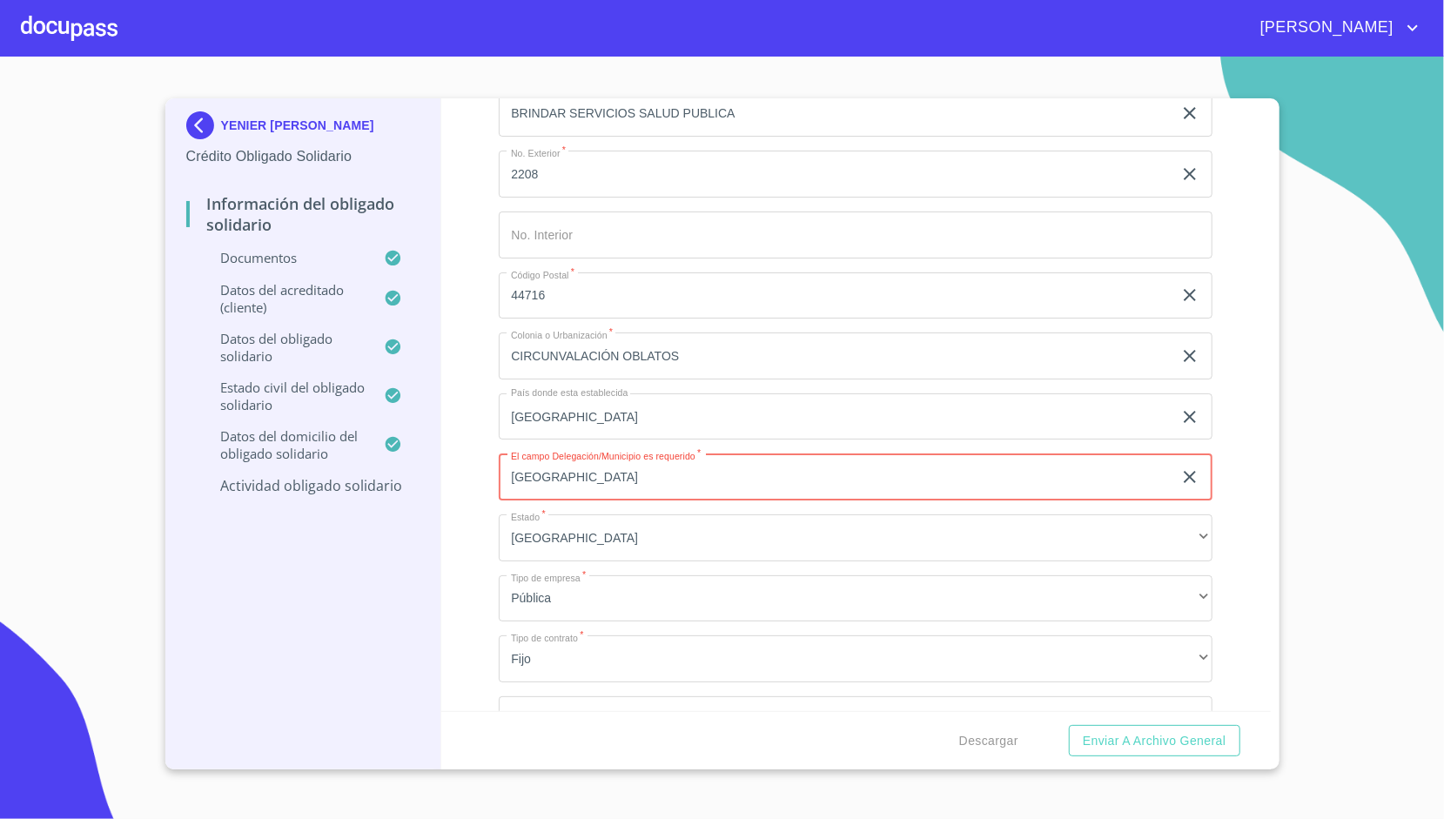
type input "[GEOGRAPHIC_DATA]"
click at [466, 446] on div "Información del Obligado Solidario Documentos Documento de identificación Oblig…" at bounding box center [855, 404] width 829 height 613
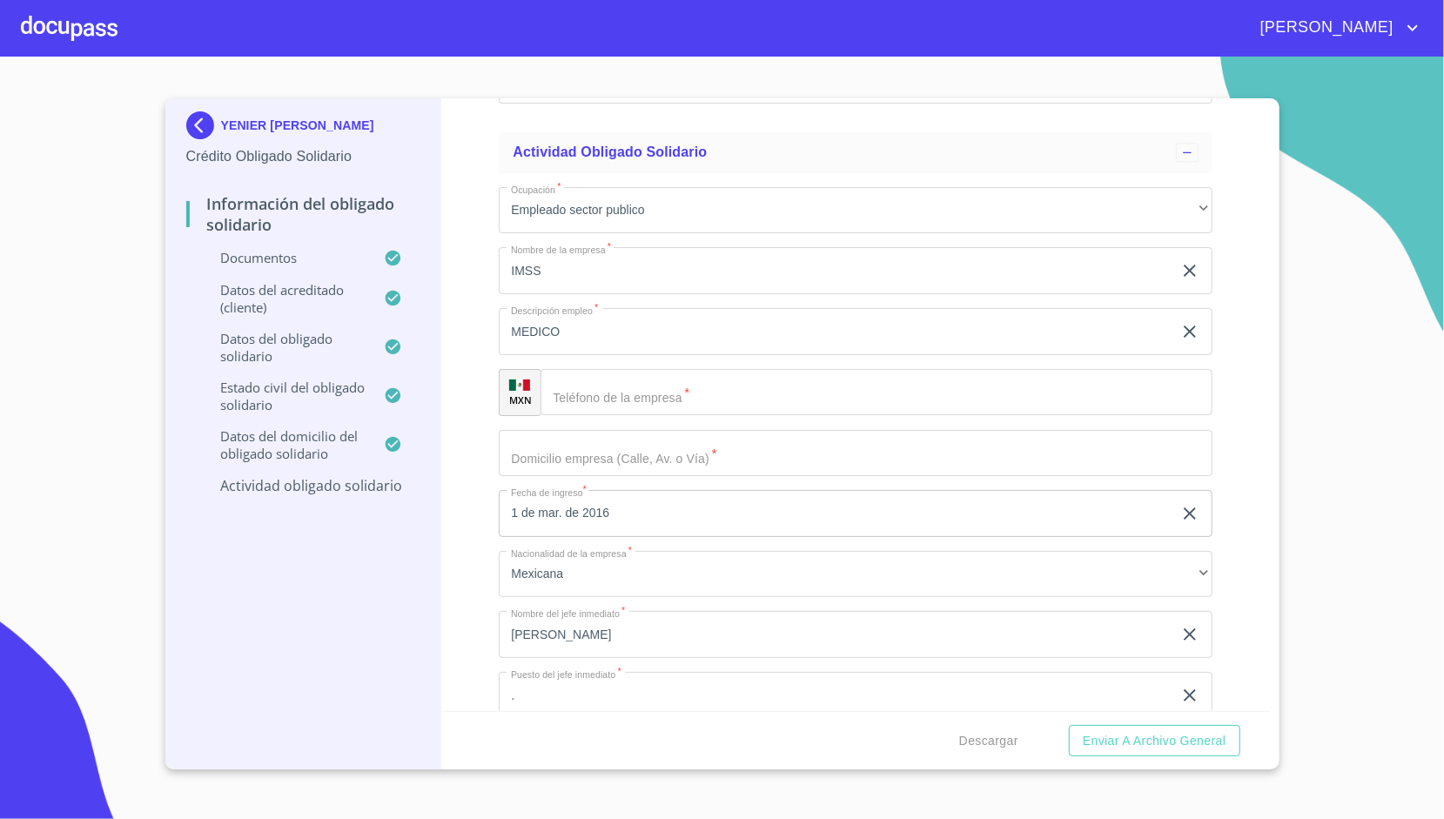
scroll to position [7002, 0]
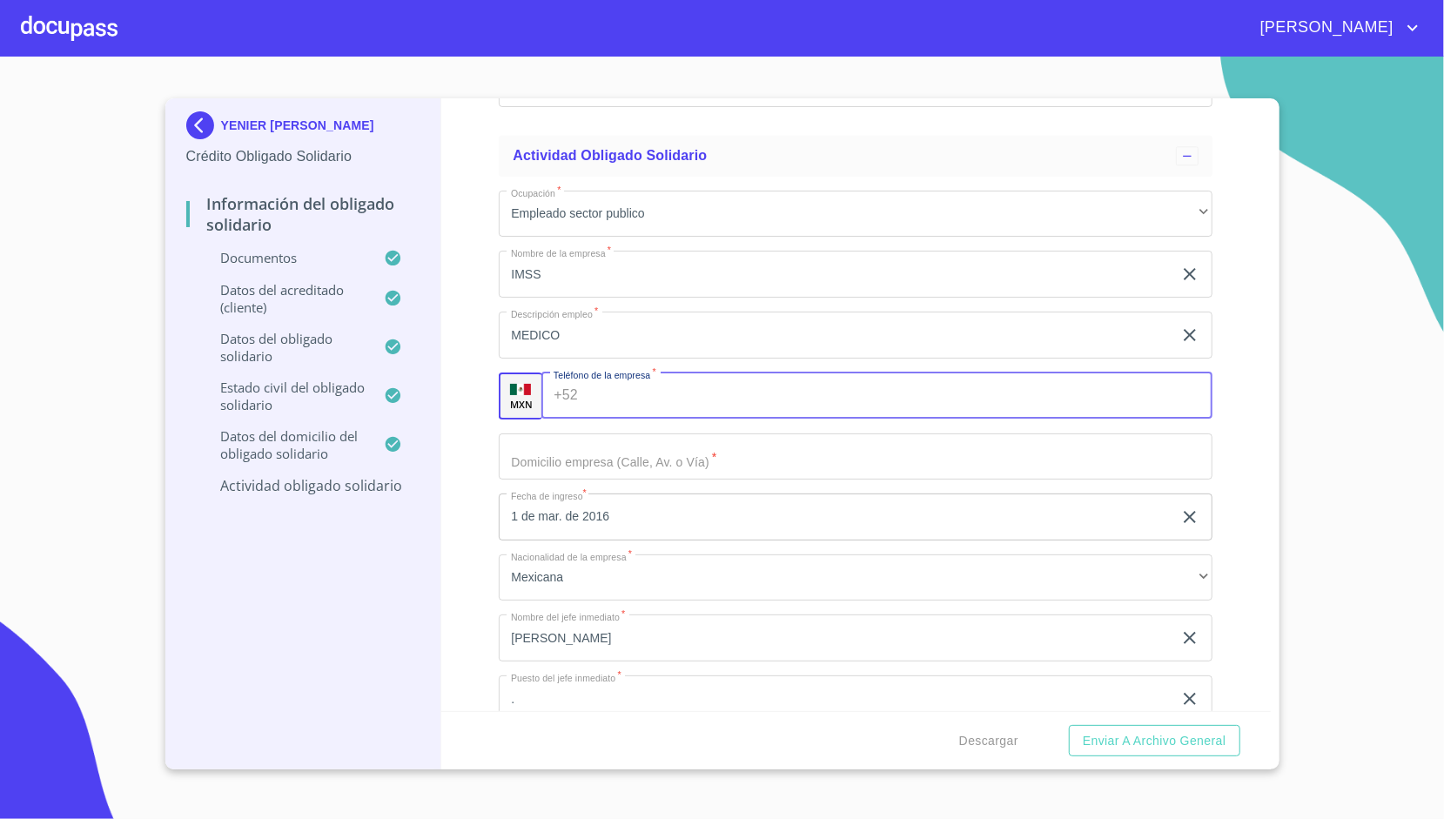
click at [609, 400] on input "Documento de identificación Obligado Solidario.   *" at bounding box center [898, 395] width 627 height 47
paste input "[PHONE_NUMBER]"
type input "[PHONE_NUMBER]"
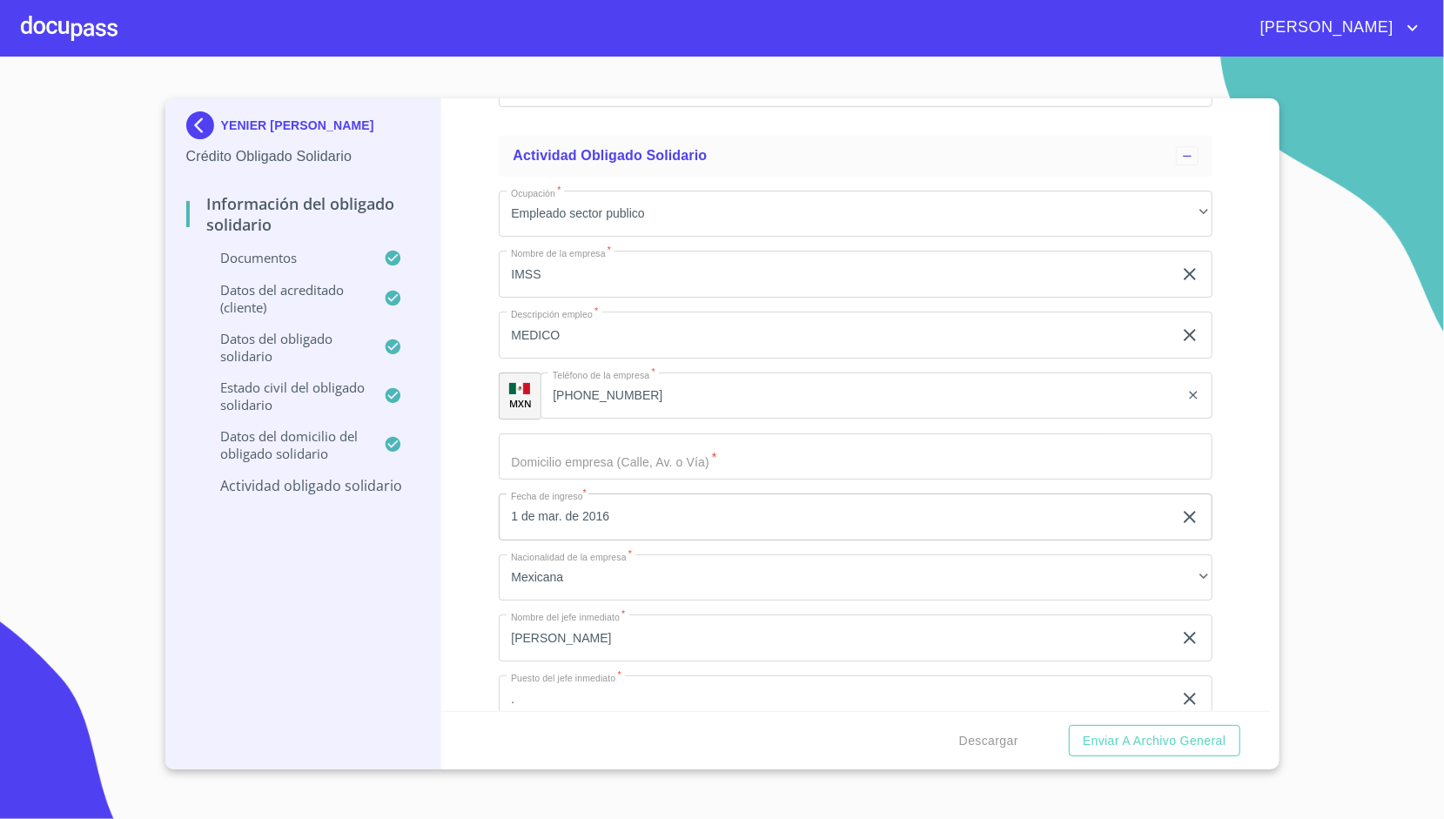
click at [466, 418] on div "Información del Obligado Solidario Documentos Documento de identificación Oblig…" at bounding box center [855, 404] width 829 height 613
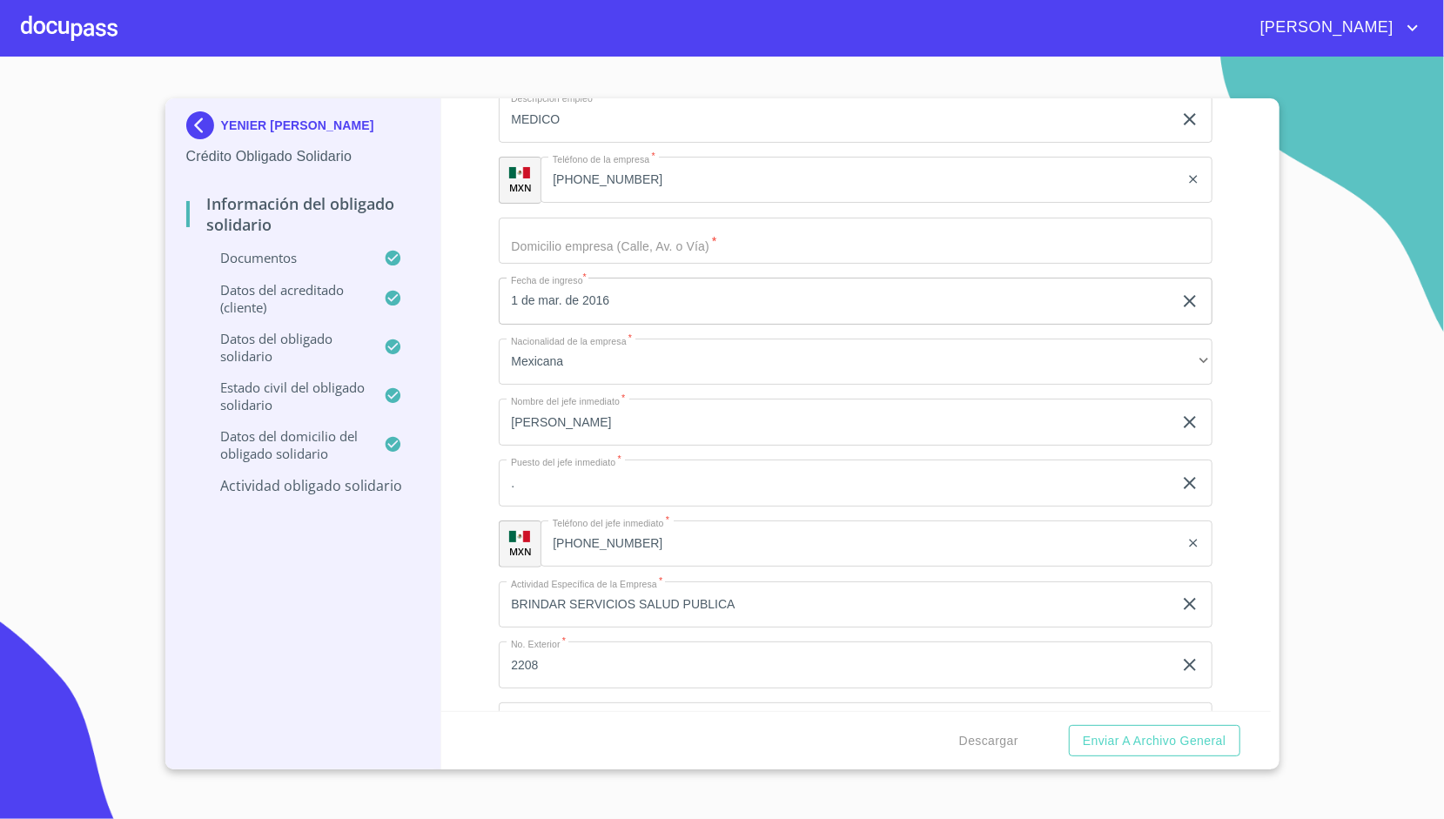
scroll to position [7190, 0]
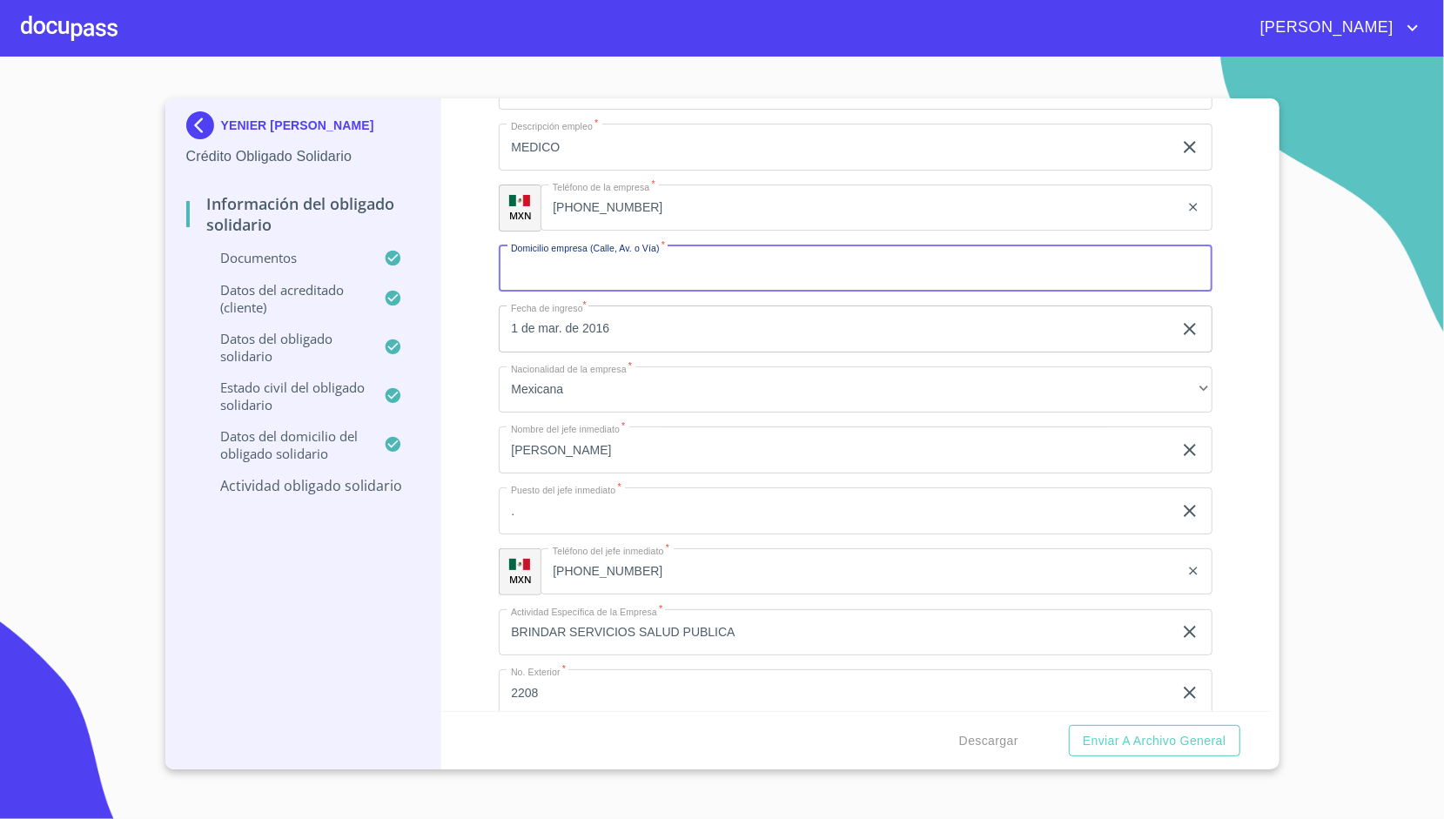
click at [605, 272] on input "Documento de identificación Obligado Solidario.   *" at bounding box center [856, 268] width 714 height 47
type input "AV CIRCUNVALACION"
click at [486, 246] on div "Información del Obligado Solidario Documentos Documento de identificación Oblig…" at bounding box center [855, 404] width 829 height 613
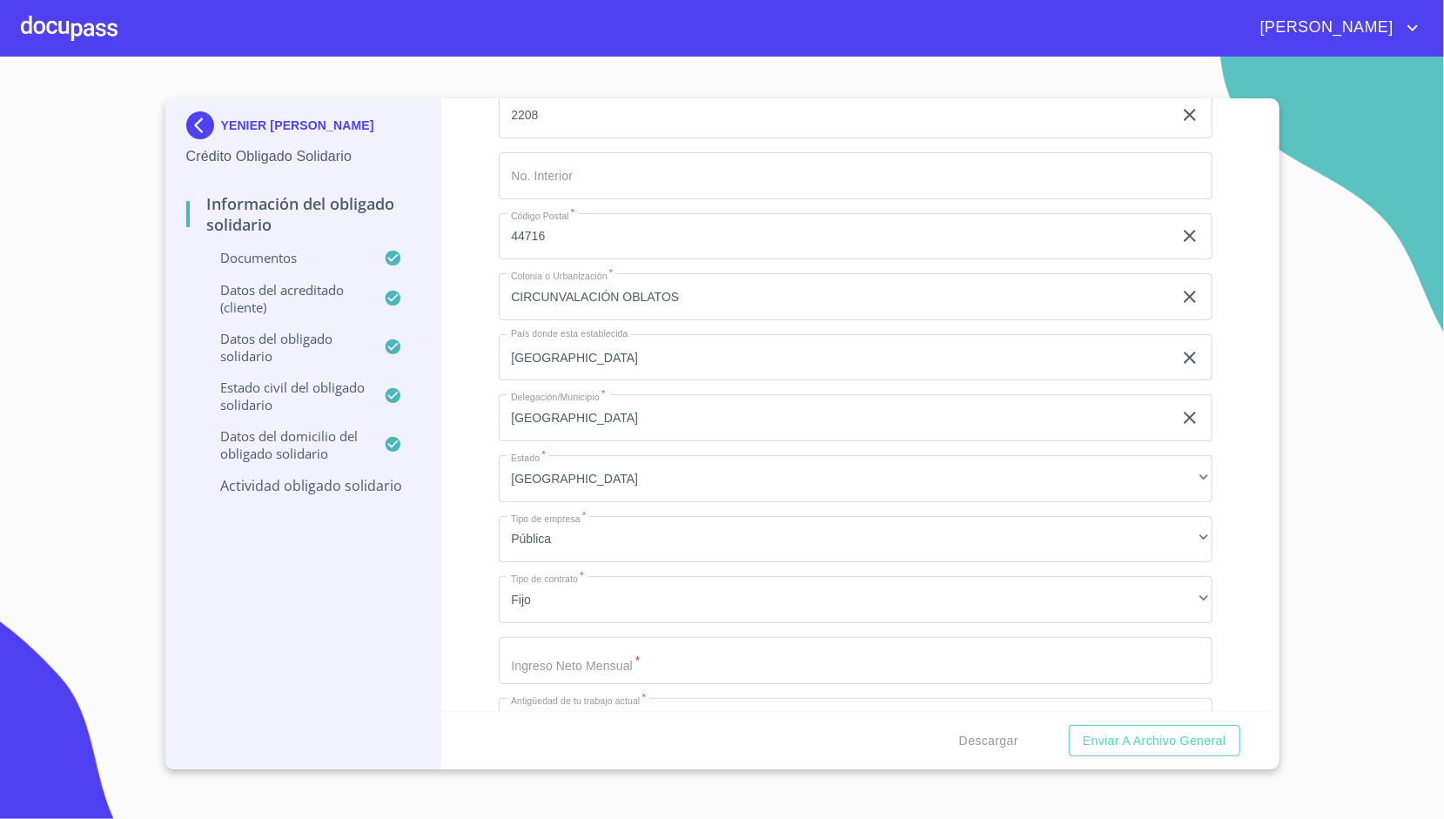
scroll to position [7813, 0]
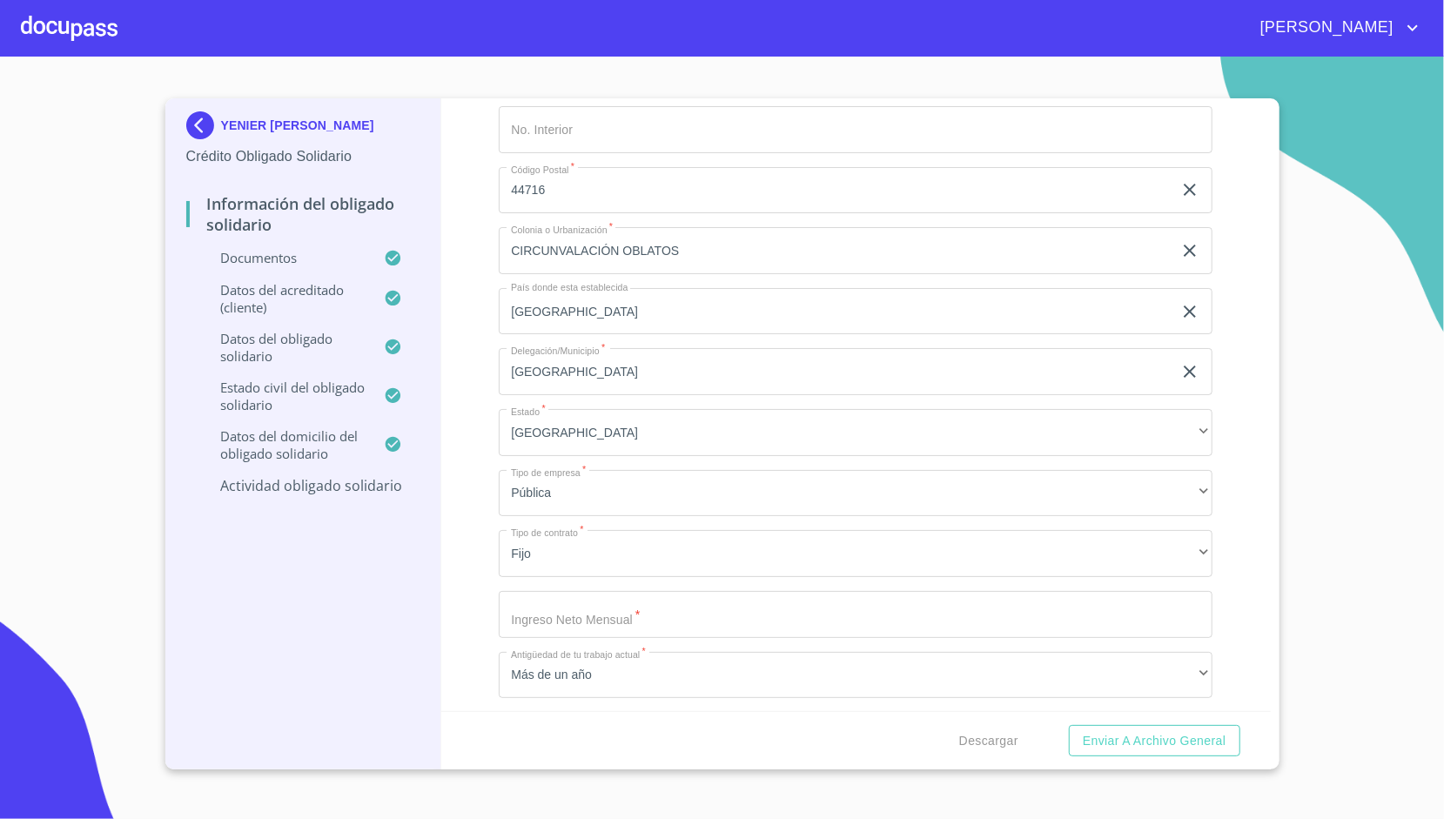
click at [540, 598] on input "Documento de identificación Obligado Solidario.   *" at bounding box center [856, 614] width 714 height 47
click at [490, 223] on div "Información del Obligado Solidario Documentos Documento de identificación Oblig…" at bounding box center [855, 404] width 829 height 613
click at [602, 591] on input "Documento de identificación Obligado Solidario.   *" at bounding box center [856, 614] width 714 height 47
type input "30000"
click at [490, 486] on div "Información del Obligado Solidario Documentos Documento de identificación Oblig…" at bounding box center [855, 404] width 829 height 613
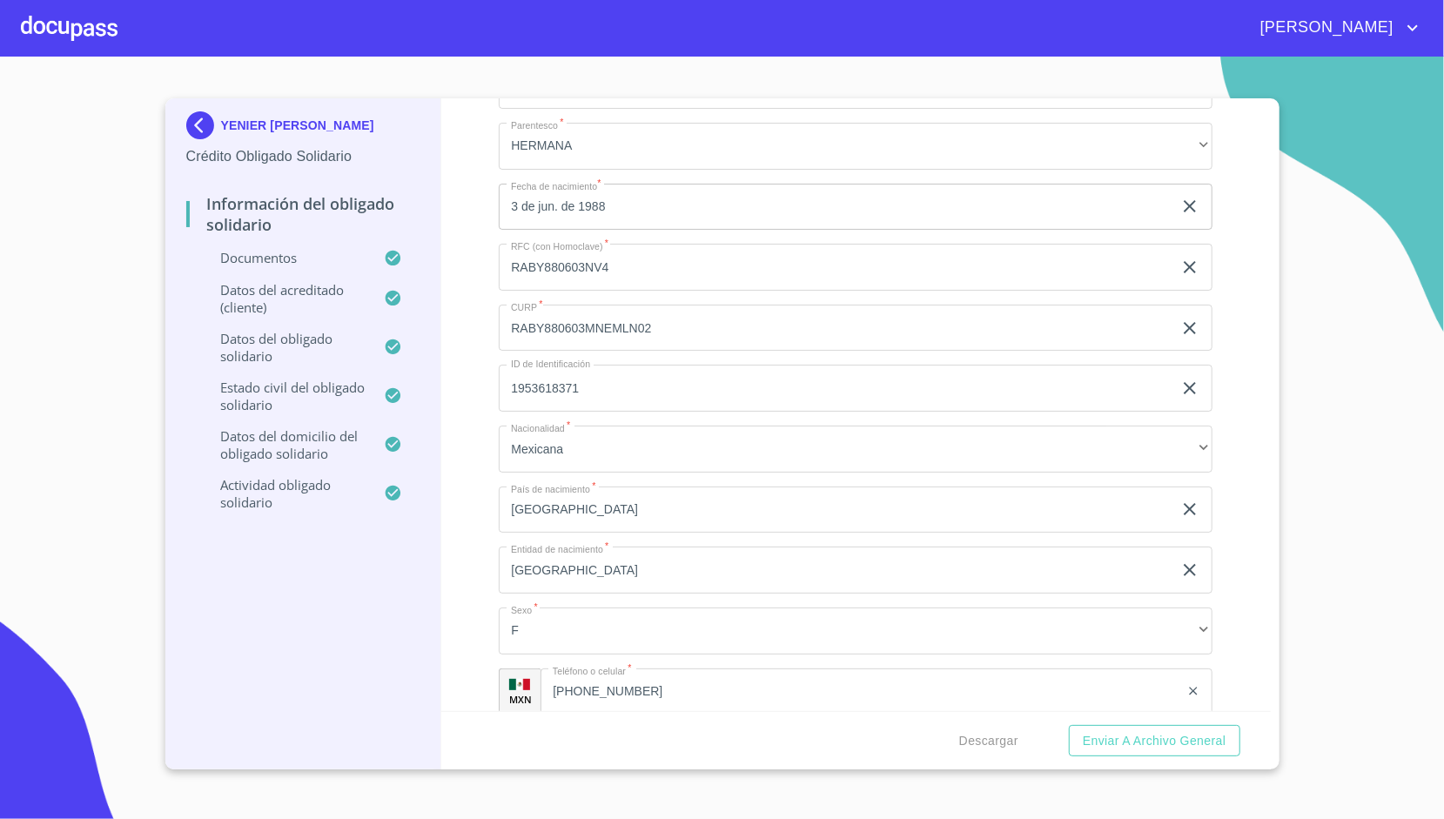
scroll to position [4971, 0]
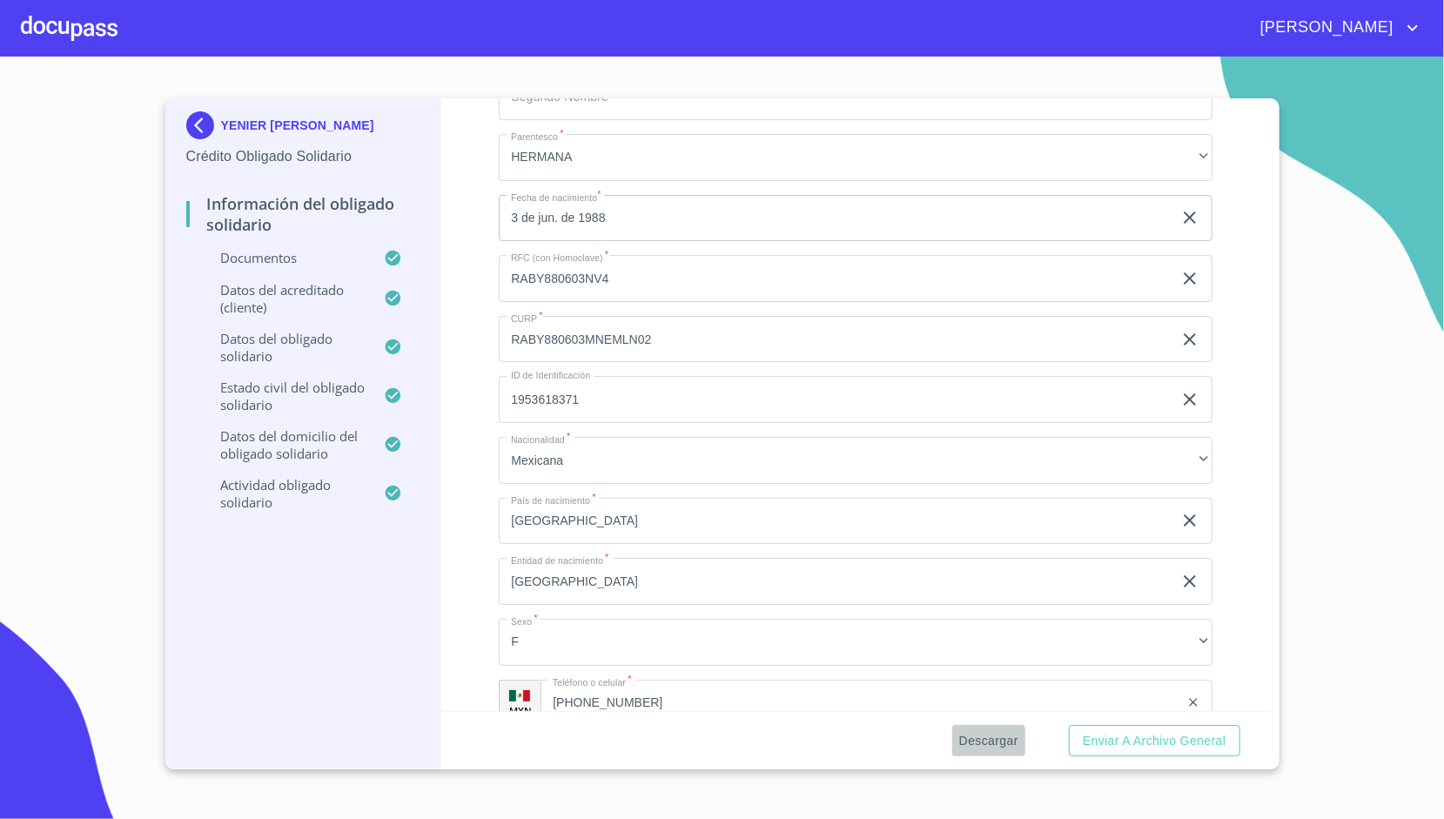
click at [1015, 736] on span "Descargar" at bounding box center [988, 741] width 59 height 22
click at [1248, 692] on div "Información del Obligado Solidario Documentos Documento de identificación Oblig…" at bounding box center [855, 404] width 829 height 613
click at [1213, 731] on span "Enviar a Archivo General" at bounding box center [1154, 741] width 143 height 22
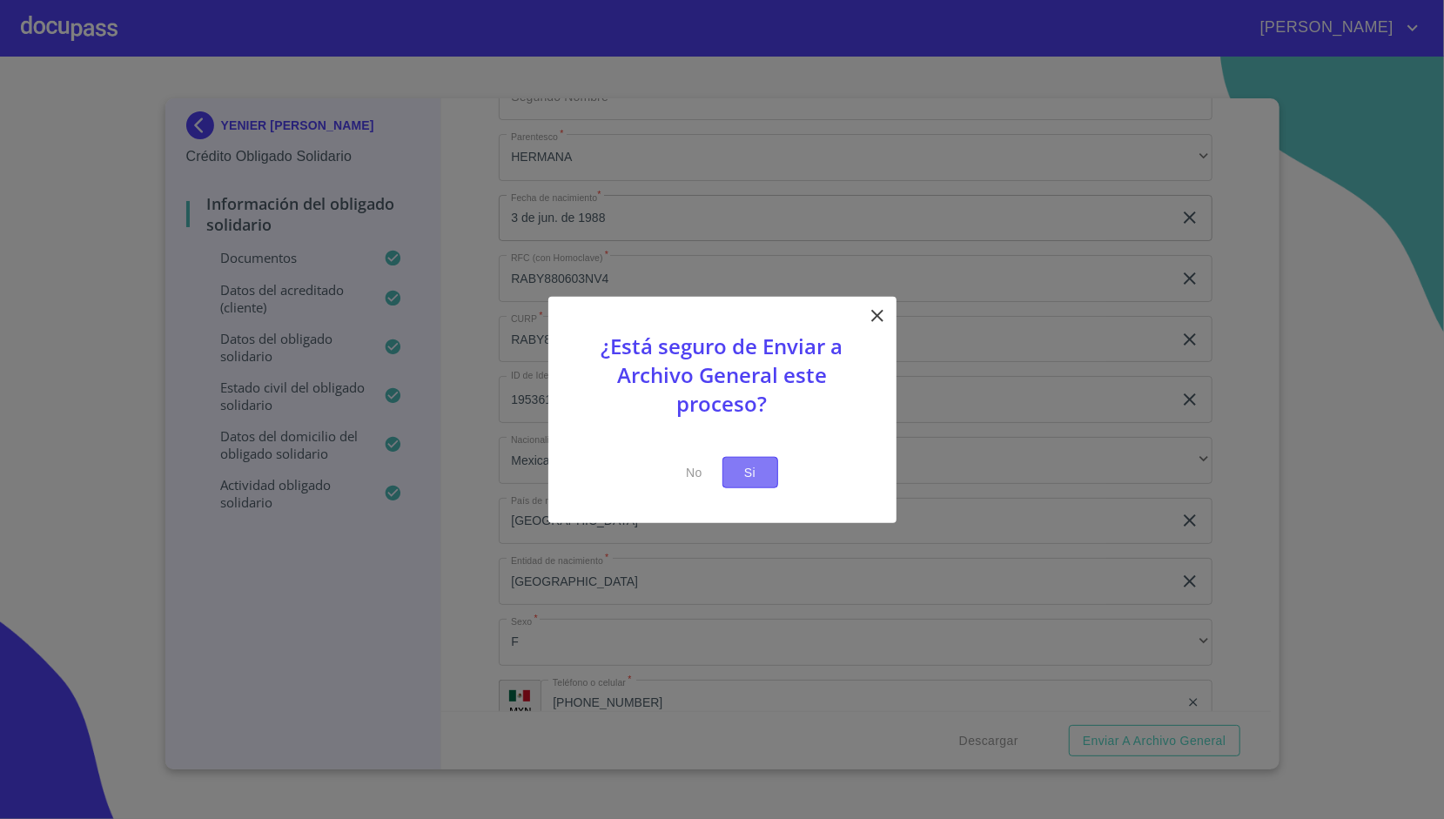
click at [758, 465] on span "Si" at bounding box center [750, 472] width 28 height 22
